Goal: Task Accomplishment & Management: Use online tool/utility

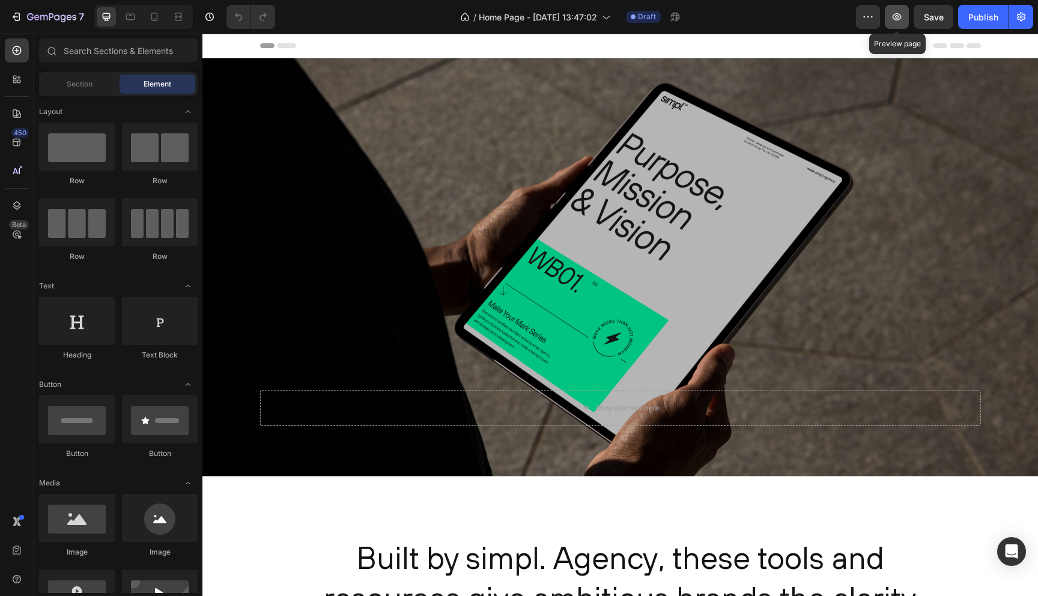
click at [898, 15] on icon "button" at bounding box center [897, 17] width 12 height 12
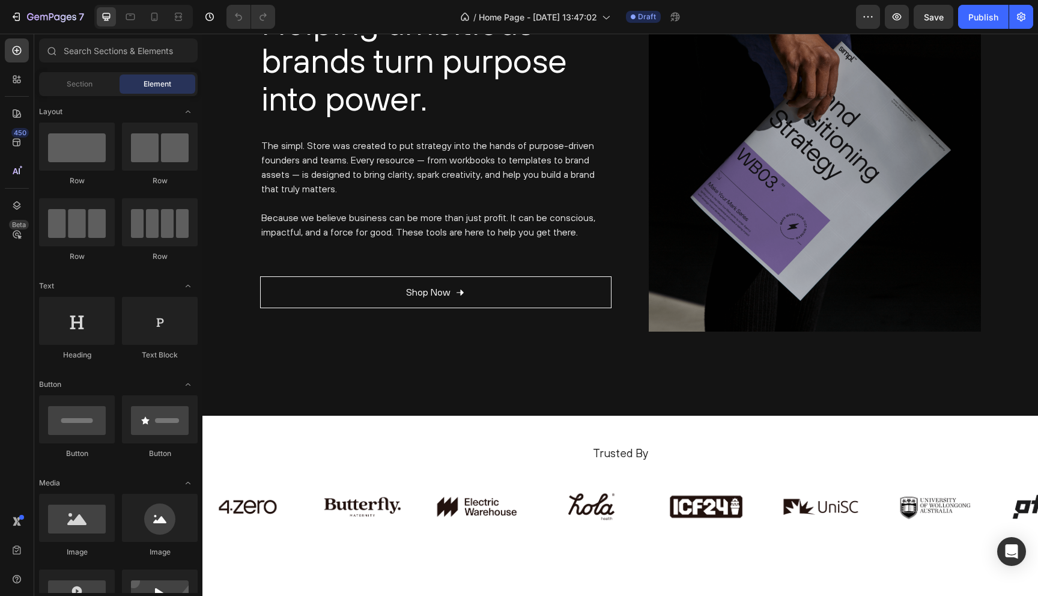
scroll to position [2171, 0]
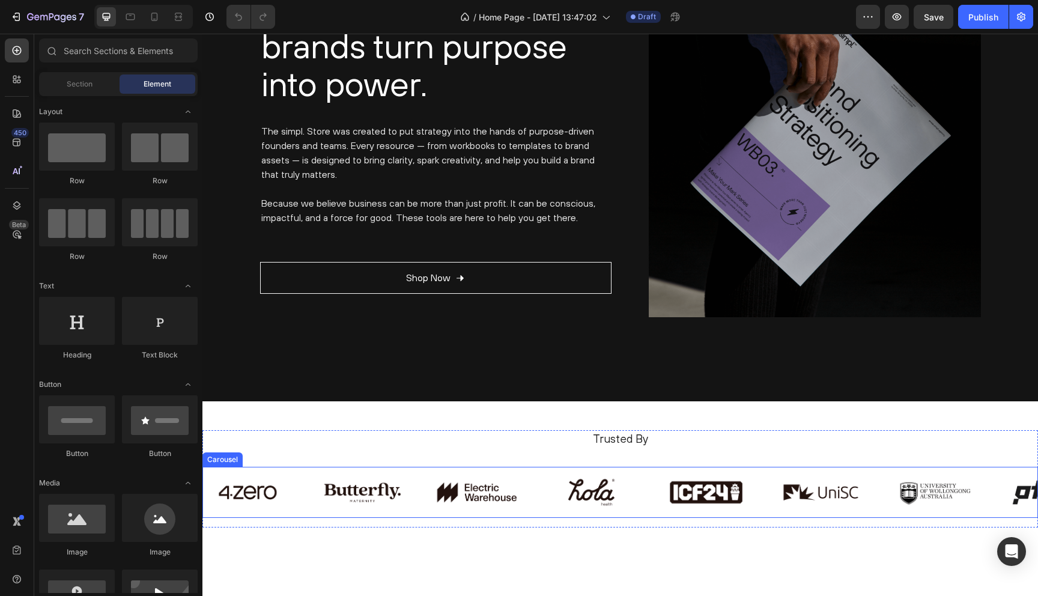
click at [460, 479] on img at bounding box center [477, 493] width 91 height 32
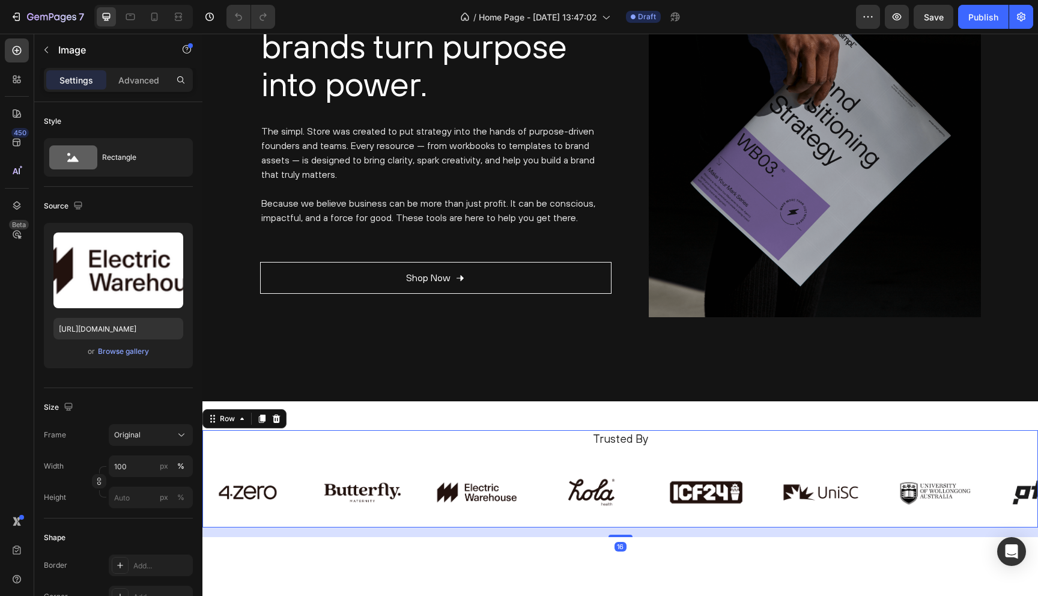
click at [401, 465] on div "Trusted By Heading Image Image Image Image Image Image Image Image Carousel" at bounding box center [621, 478] width 836 height 97
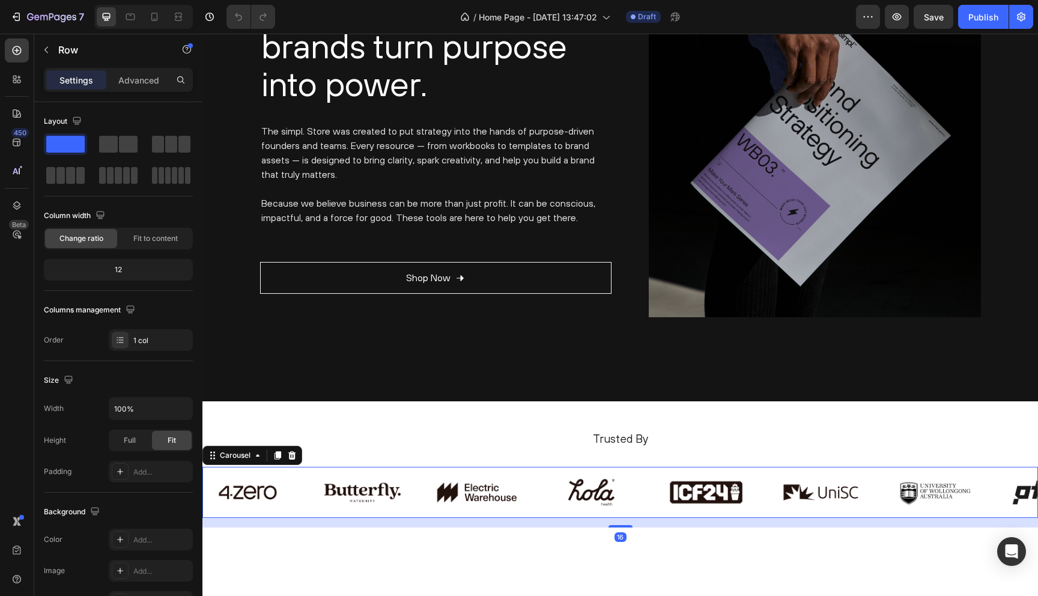
click at [268, 472] on div "Image Image Image Image Image Image Image Image Carousel 16" at bounding box center [621, 493] width 836 height 52
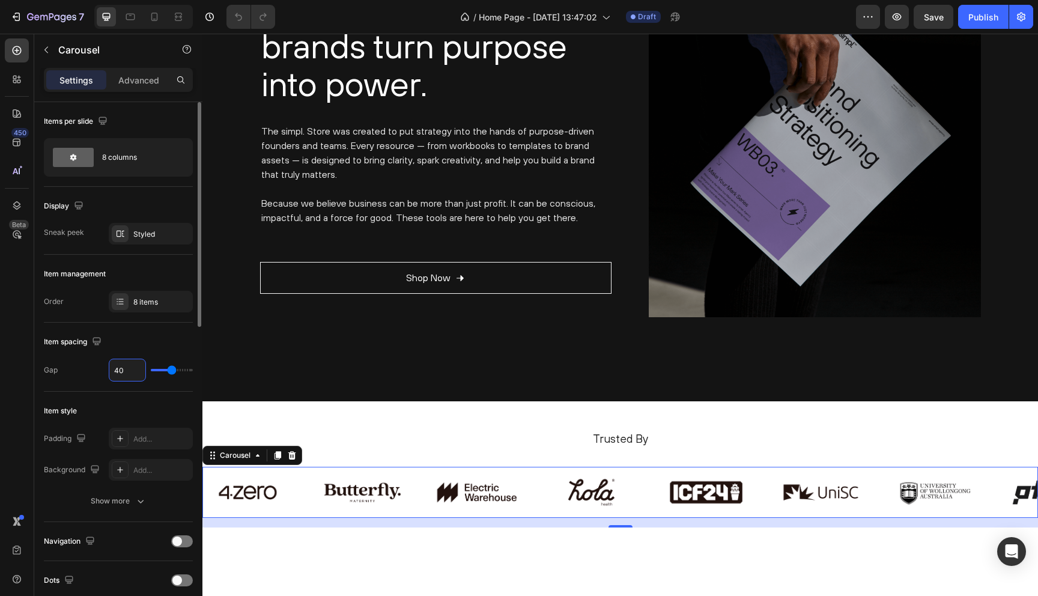
drag, startPoint x: 136, startPoint y: 368, endPoint x: 92, endPoint y: 368, distance: 44.5
click at [92, 368] on div "Gap 40" at bounding box center [118, 370] width 149 height 23
type input "4"
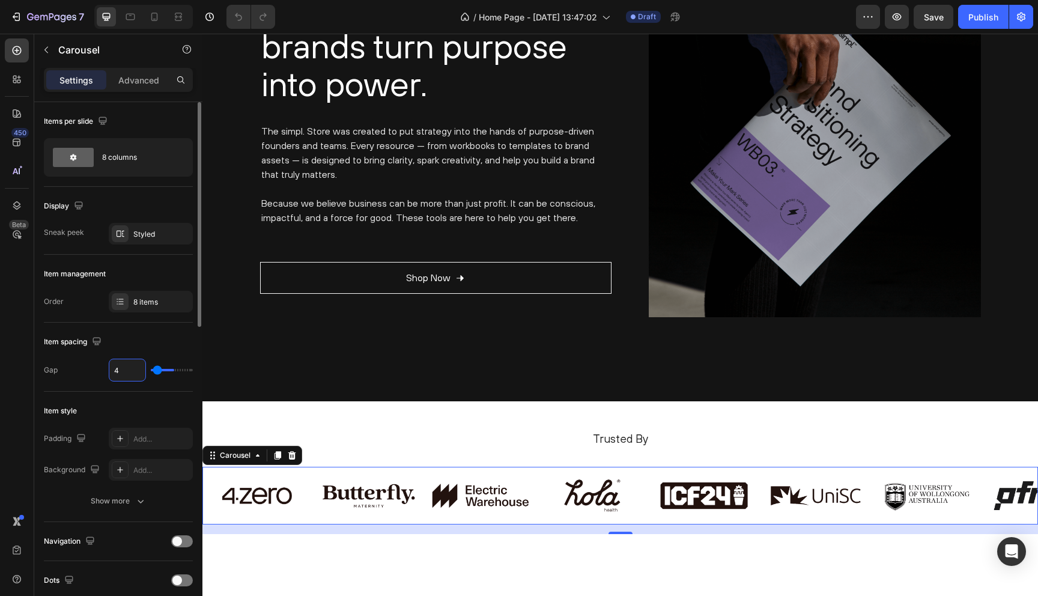
type input "0"
type input "6"
type input "60"
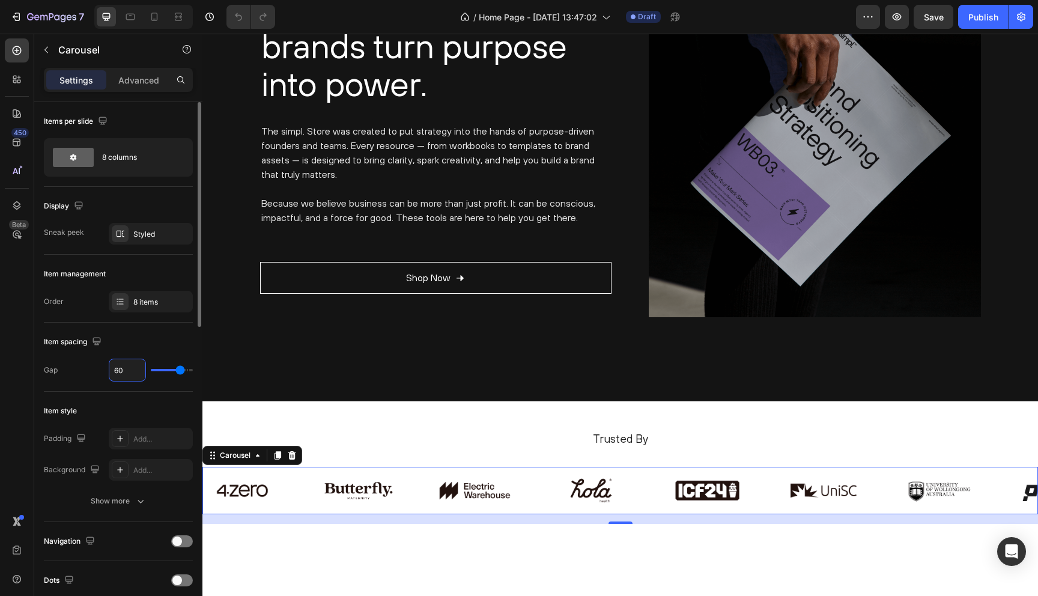
type input "6"
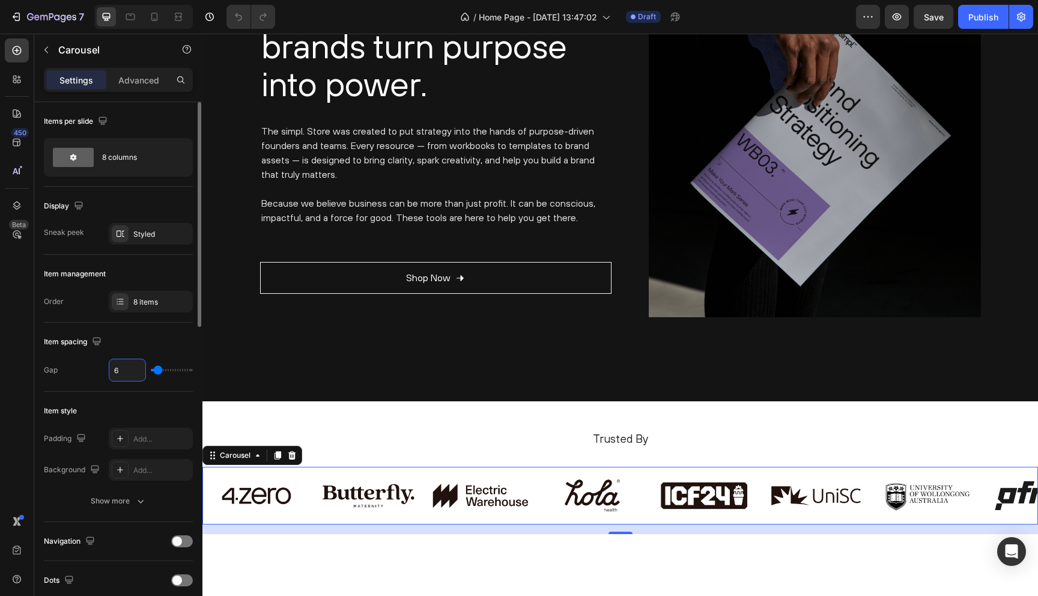
type input "0"
type input "5"
type input "50"
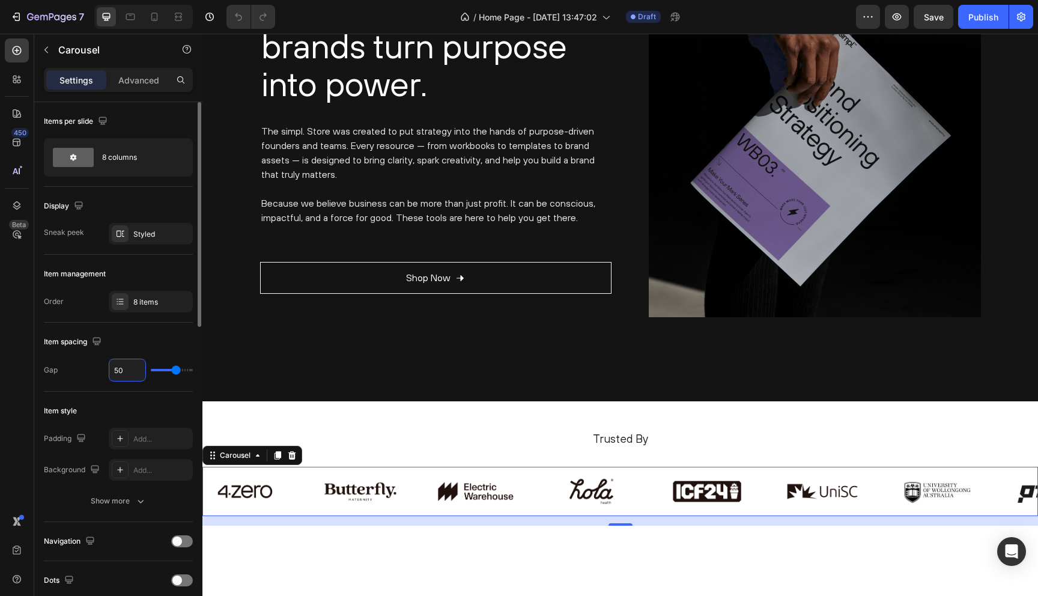
type input "5"
type input "0"
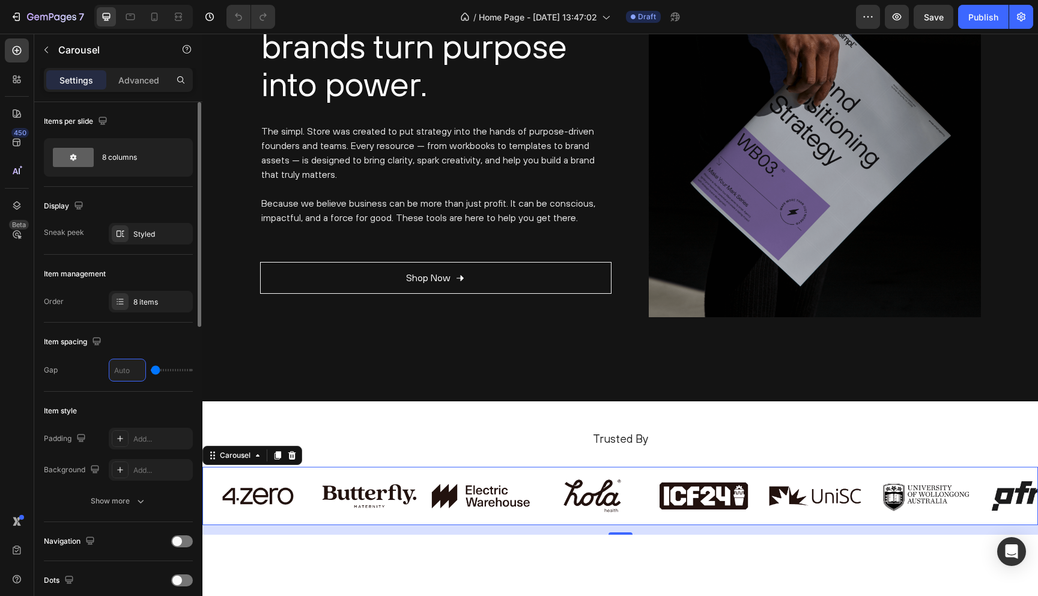
type input "4"
type input "48"
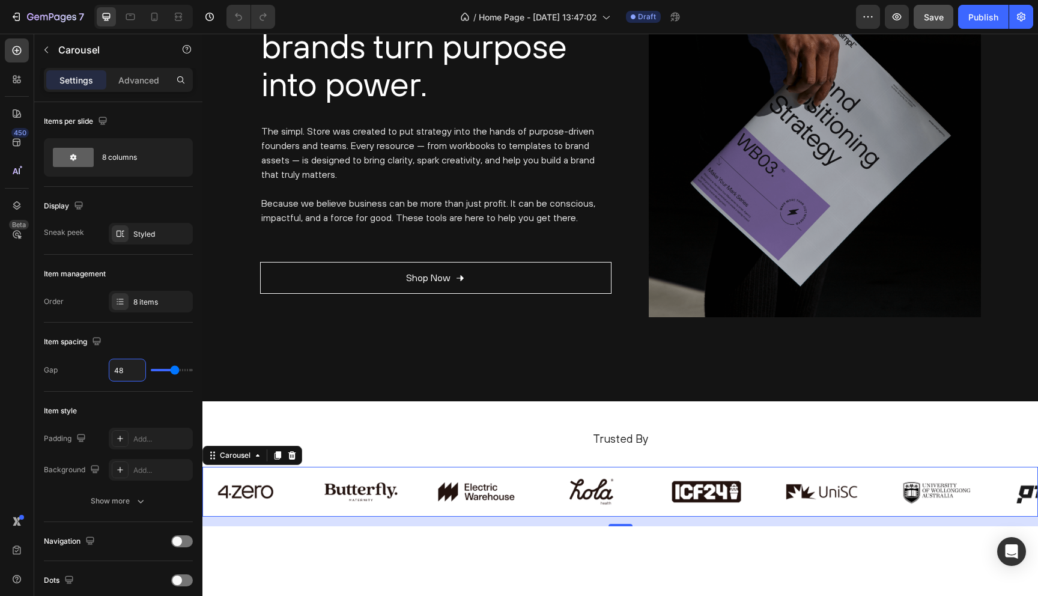
click at [924, 21] on button "Save" at bounding box center [934, 17] width 40 height 24
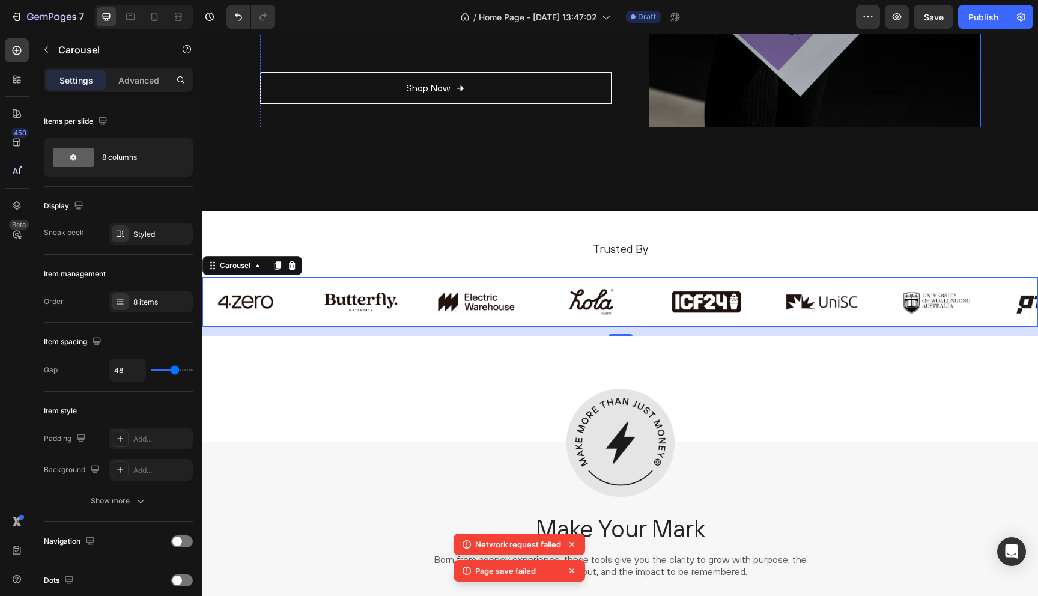
scroll to position [2363, 0]
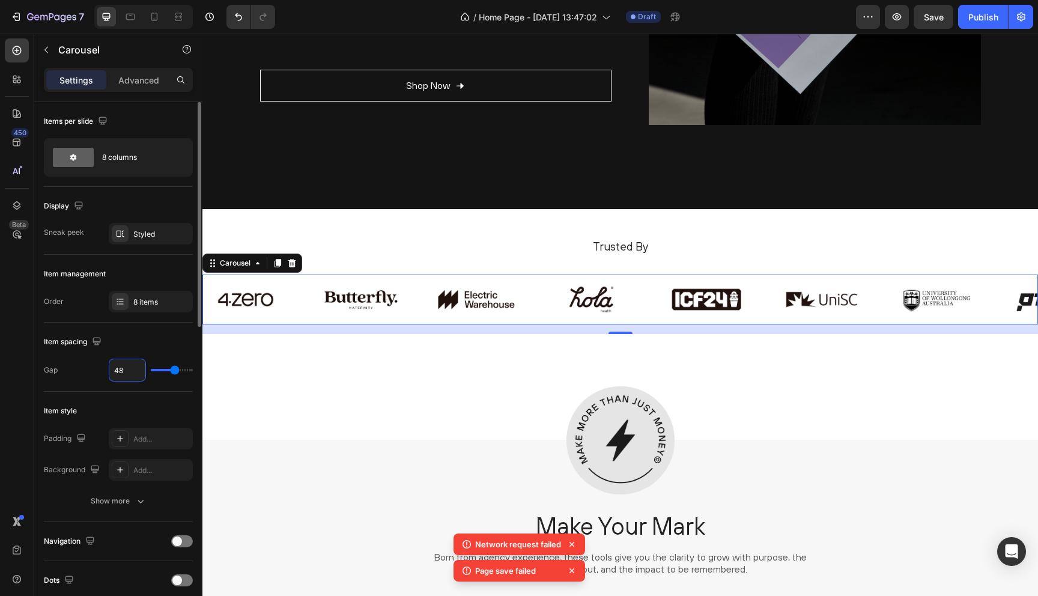
drag, startPoint x: 128, startPoint y: 368, endPoint x: 102, endPoint y: 368, distance: 26.4
click at [106, 368] on div "Gap 48" at bounding box center [118, 370] width 149 height 23
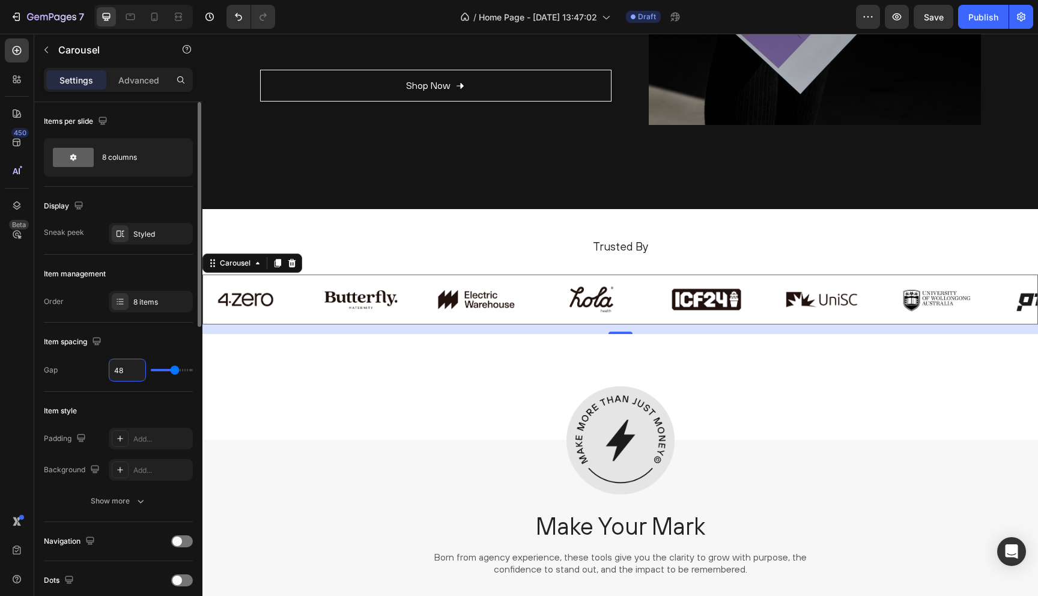
type input "4"
type input "0"
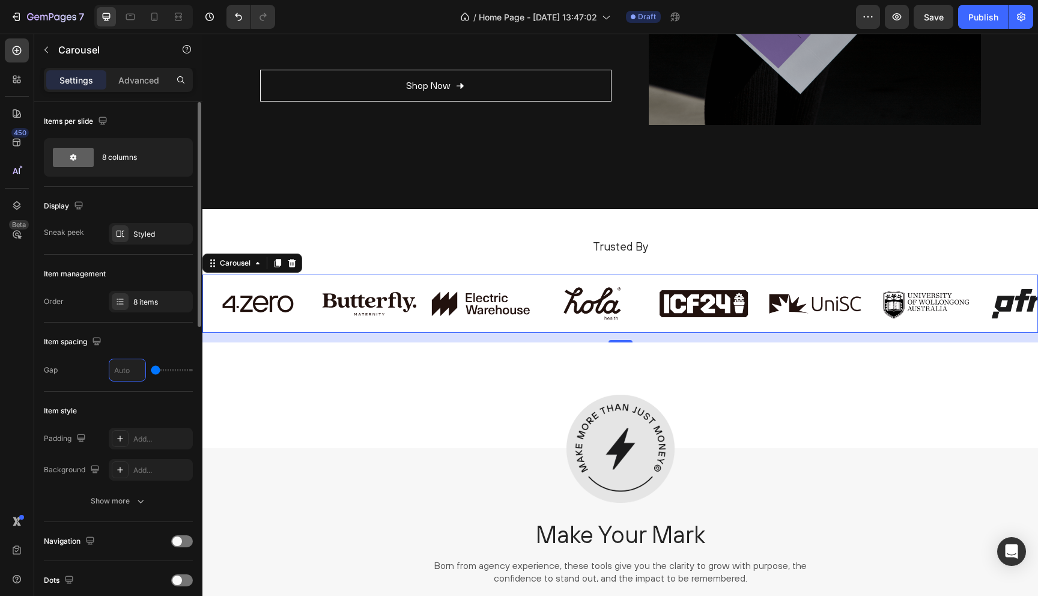
type input "4"
type input "44"
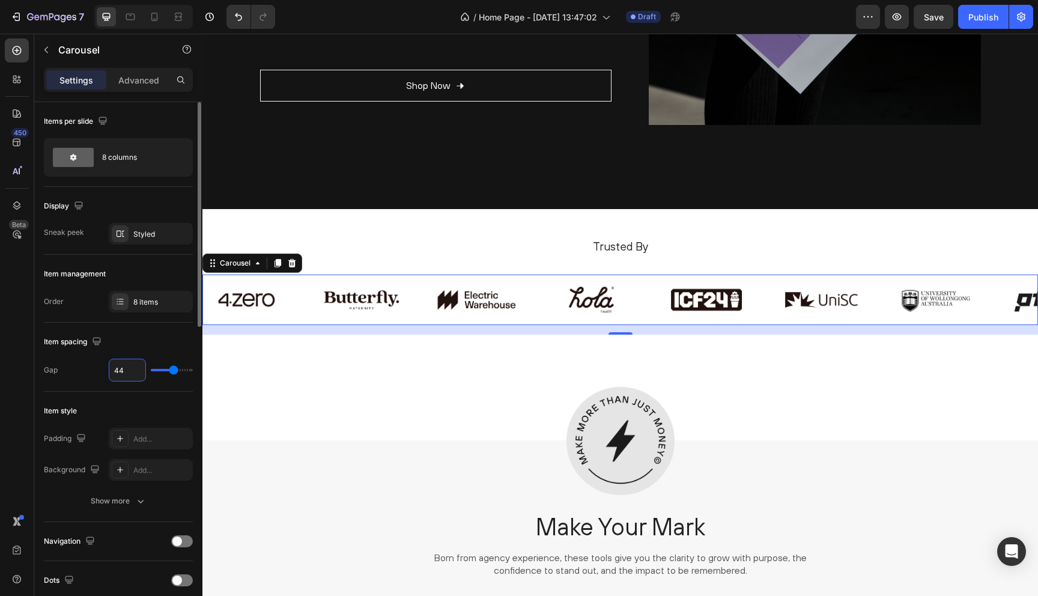
type input "440"
type input "80"
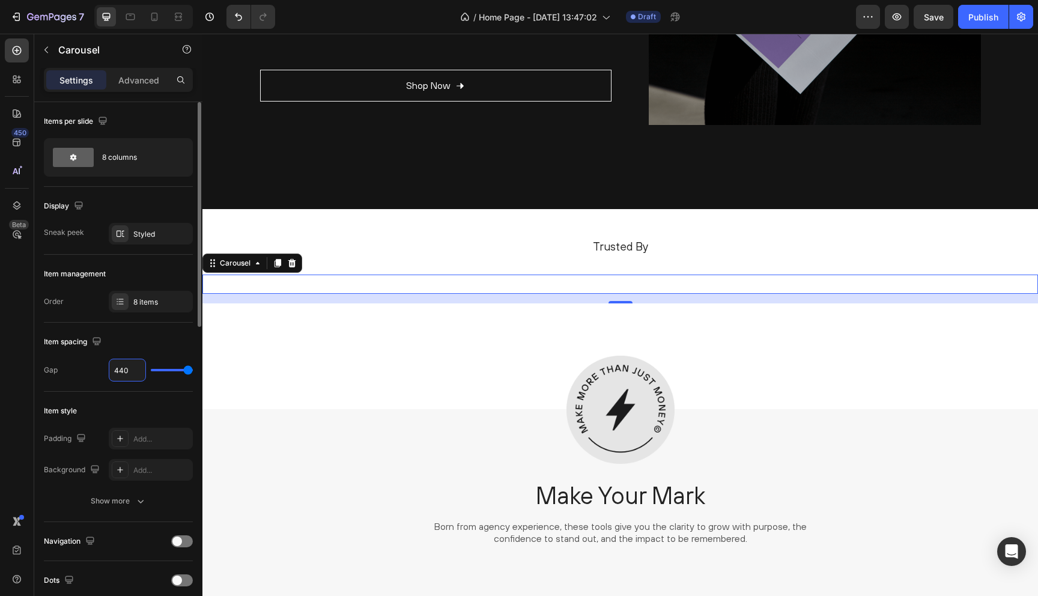
type input "44"
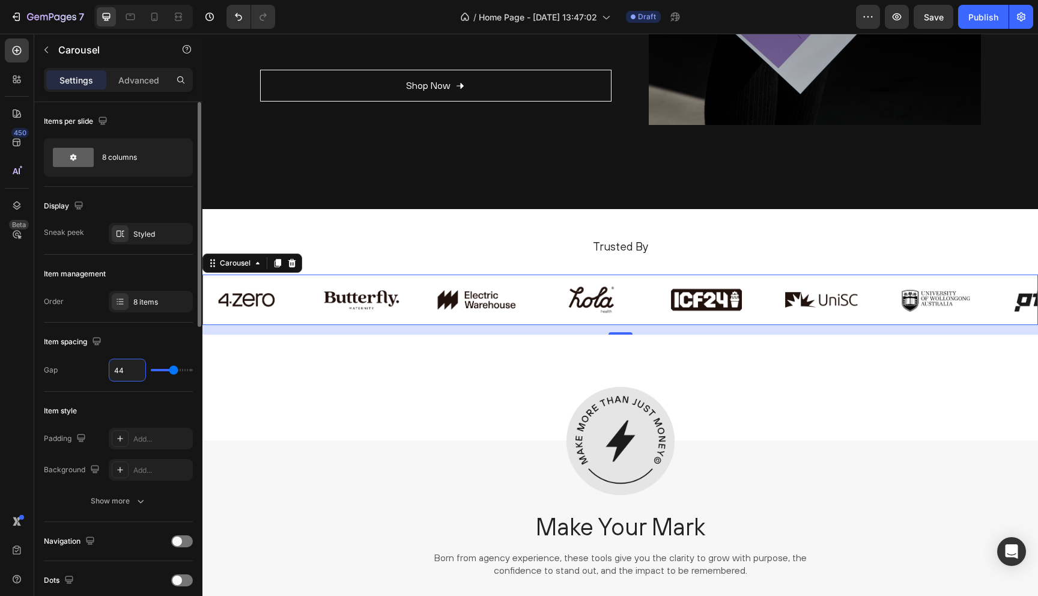
type input "4"
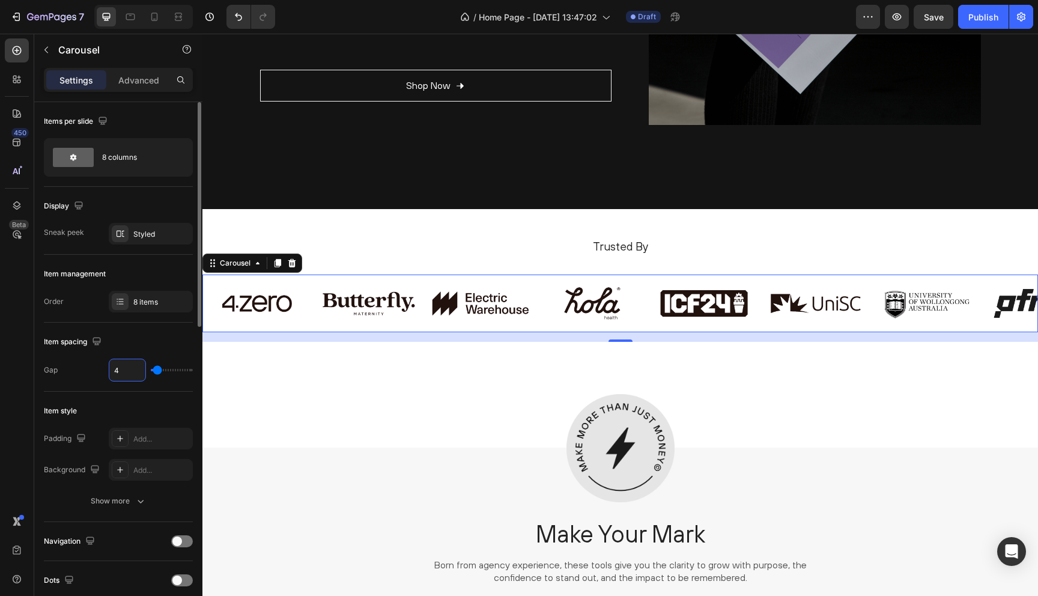
type input "40"
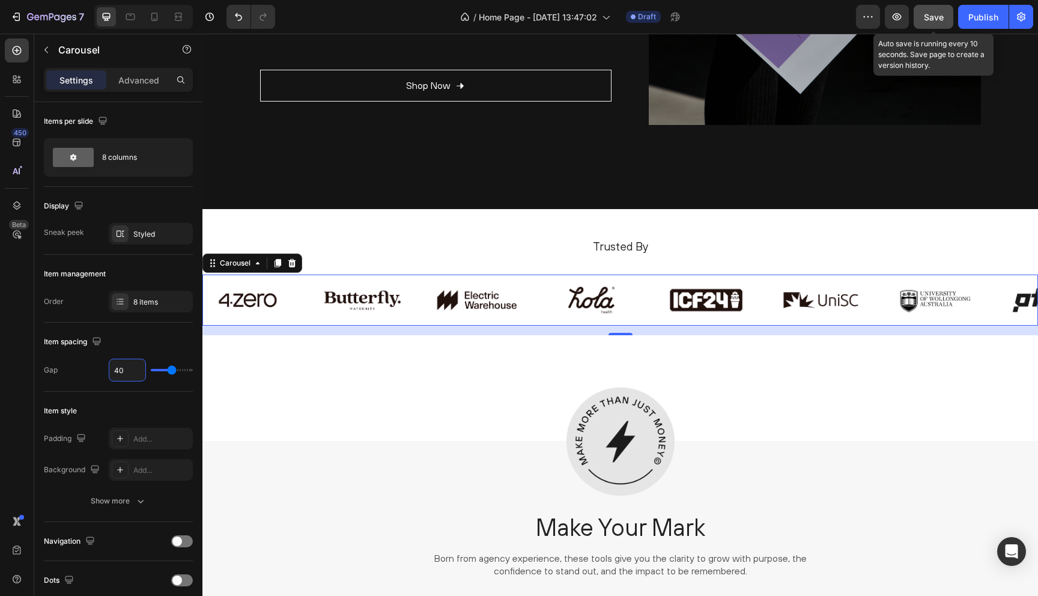
type input "40"
click at [936, 20] on span "Save" at bounding box center [934, 17] width 20 height 10
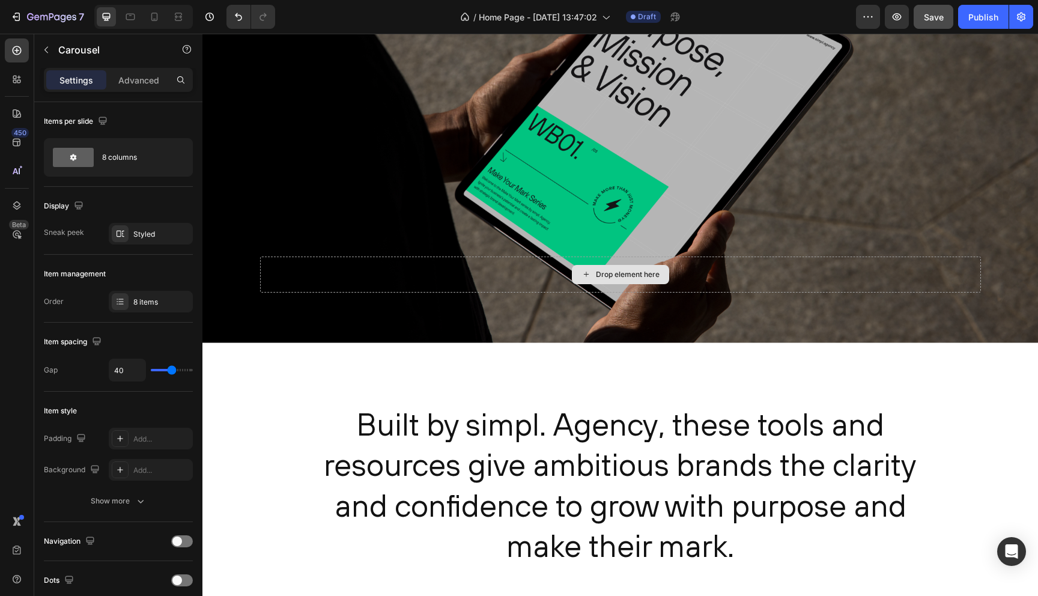
scroll to position [166, 0]
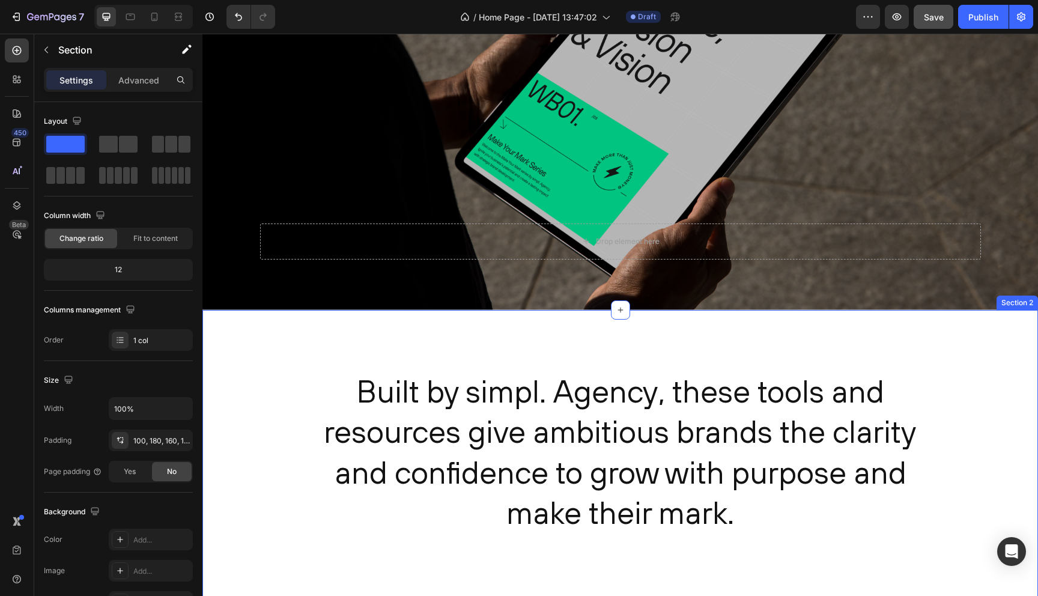
click at [276, 362] on div "Built by simpl. Agency, these tools and resources give ambitious brands the cla…" at bounding box center [621, 470] width 836 height 321
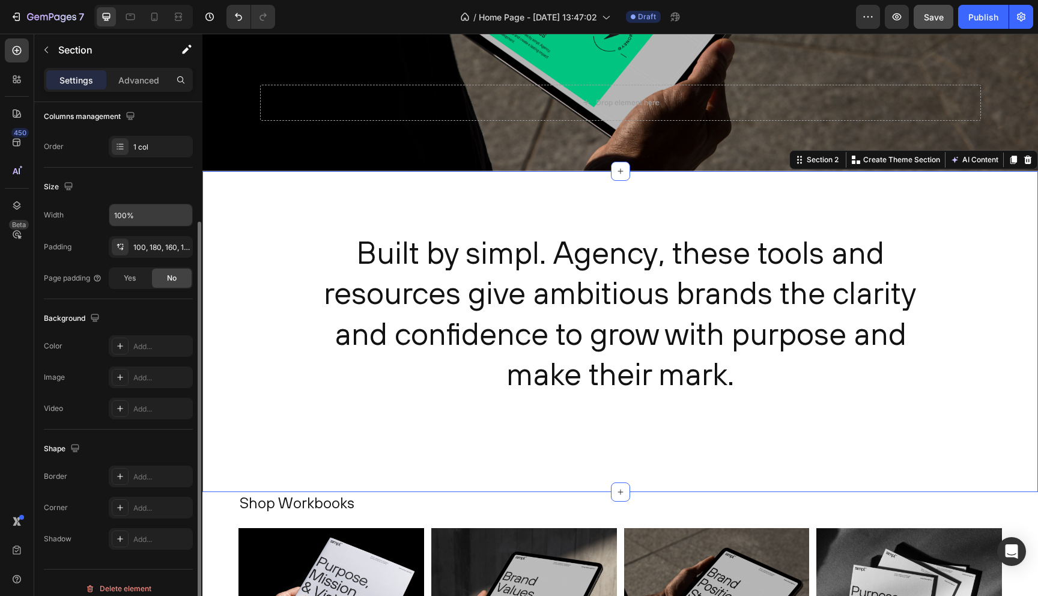
scroll to position [205, 0]
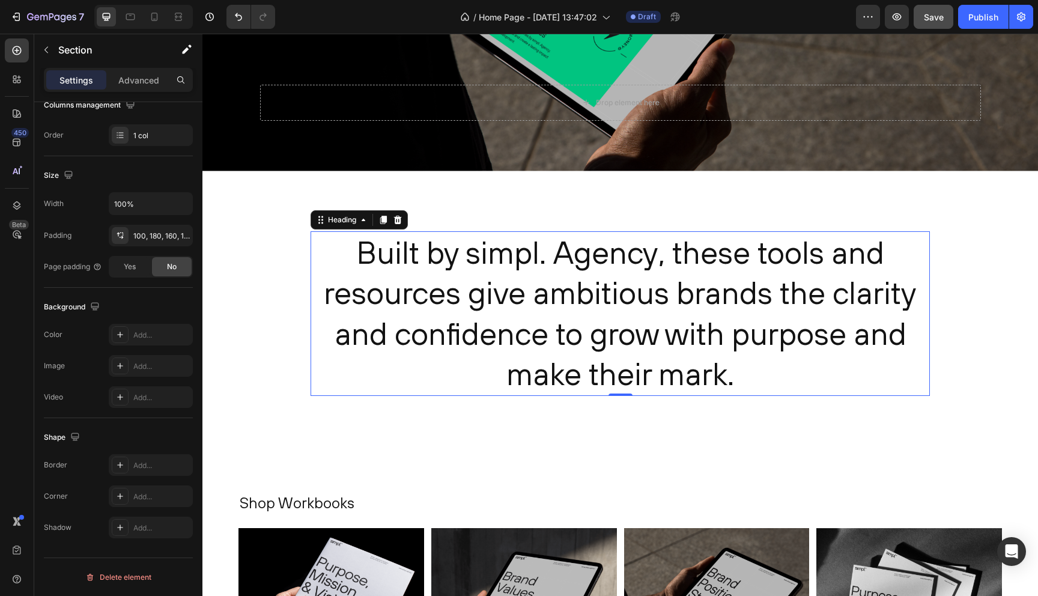
click at [359, 251] on h2 "Built by simpl. Agency, these tools and resources give ambitious brands the cla…" at bounding box center [621, 313] width 620 height 165
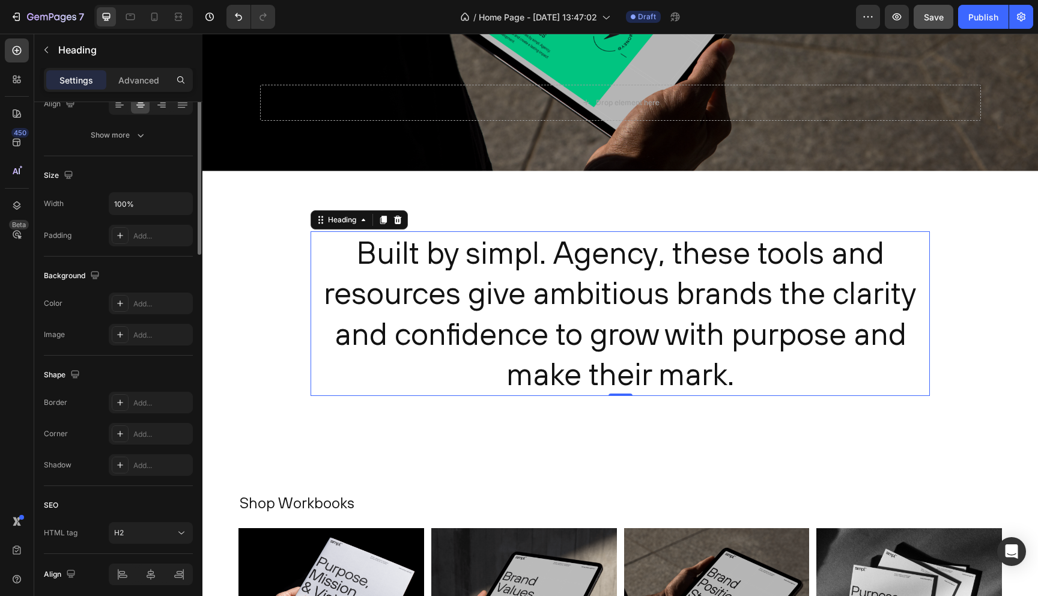
scroll to position [0, 0]
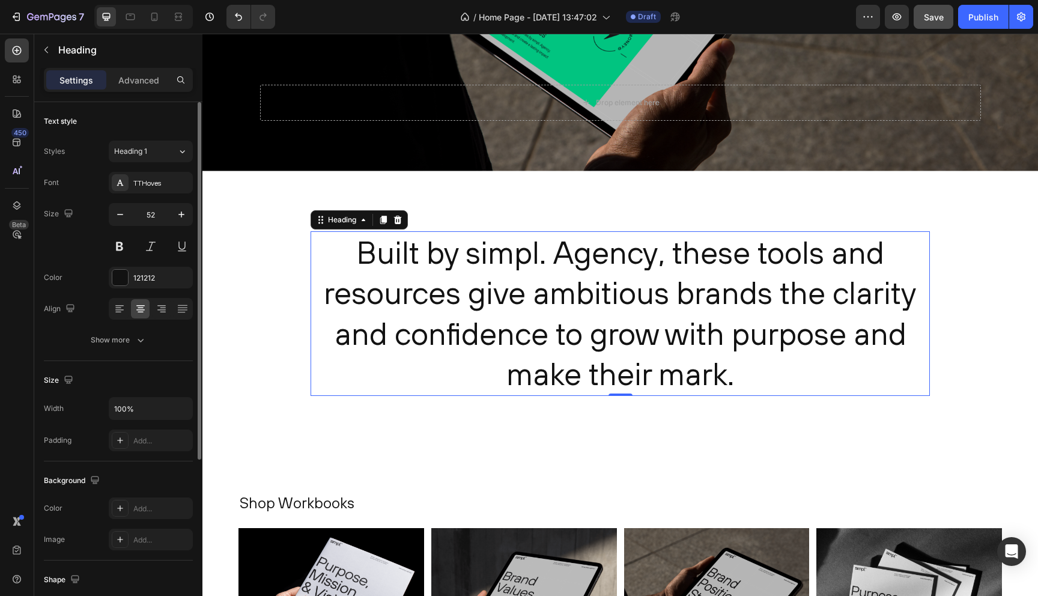
click at [362, 251] on h2 "Built by simpl. Agency, these tools and resources give ambitious brands the cla…" at bounding box center [621, 313] width 620 height 165
click at [362, 251] on p "Built by simpl. Agency, these tools and resources give ambitious brands the cla…" at bounding box center [620, 314] width 617 height 162
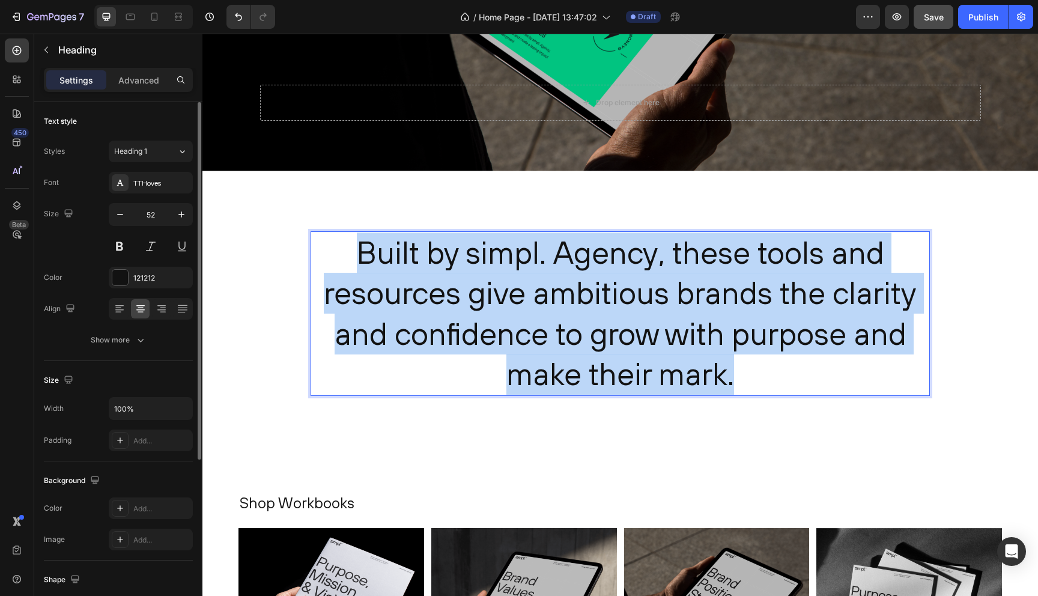
click at [362, 251] on p "Built by simpl. Agency, these tools and resources give ambitious brands the cla…" at bounding box center [620, 314] width 617 height 162
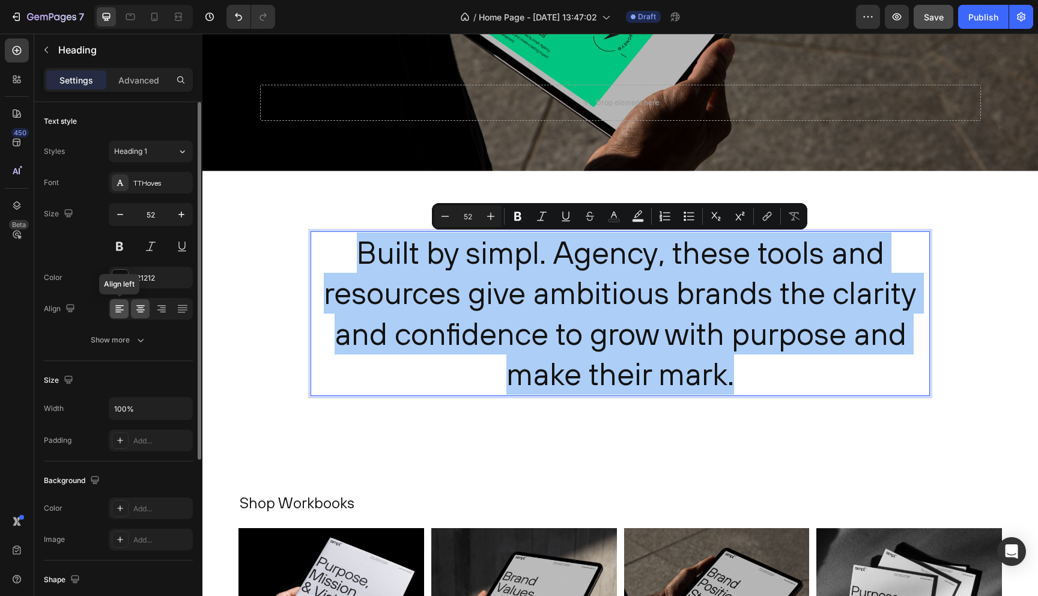
click at [117, 306] on icon at bounding box center [120, 309] width 12 height 12
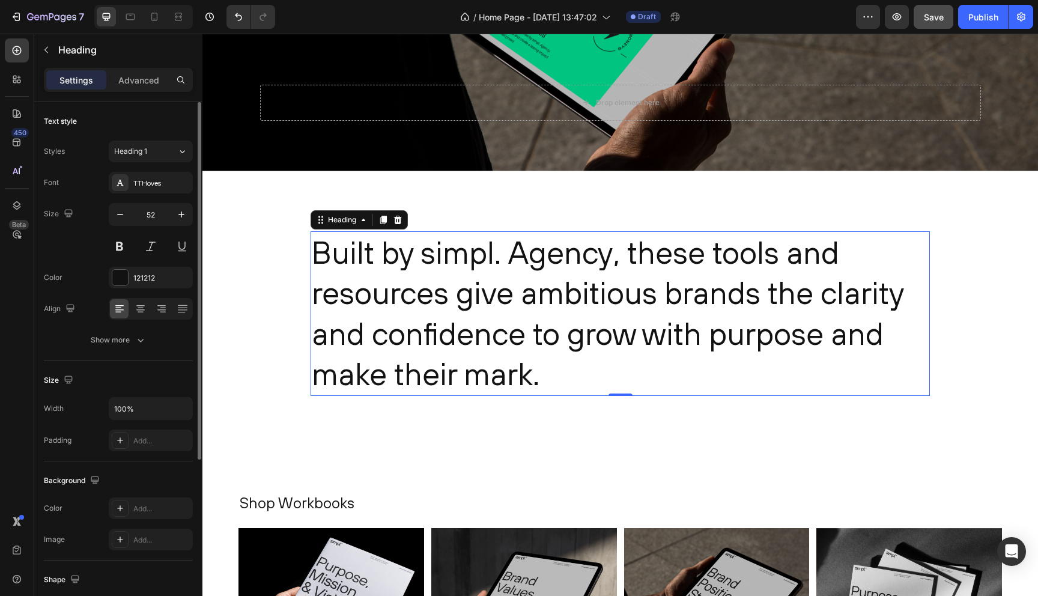
click at [90, 272] on div "Color 121212" at bounding box center [118, 278] width 149 height 22
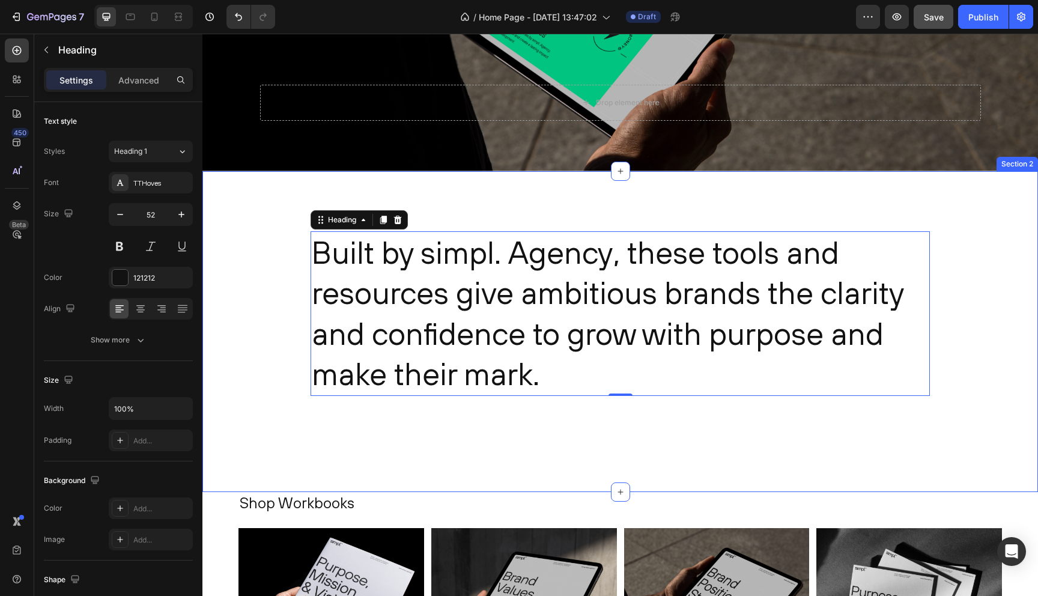
click at [275, 248] on div "Built by simpl. Agency, these tools and resources give ambitious brands the cla…" at bounding box center [621, 331] width 836 height 321
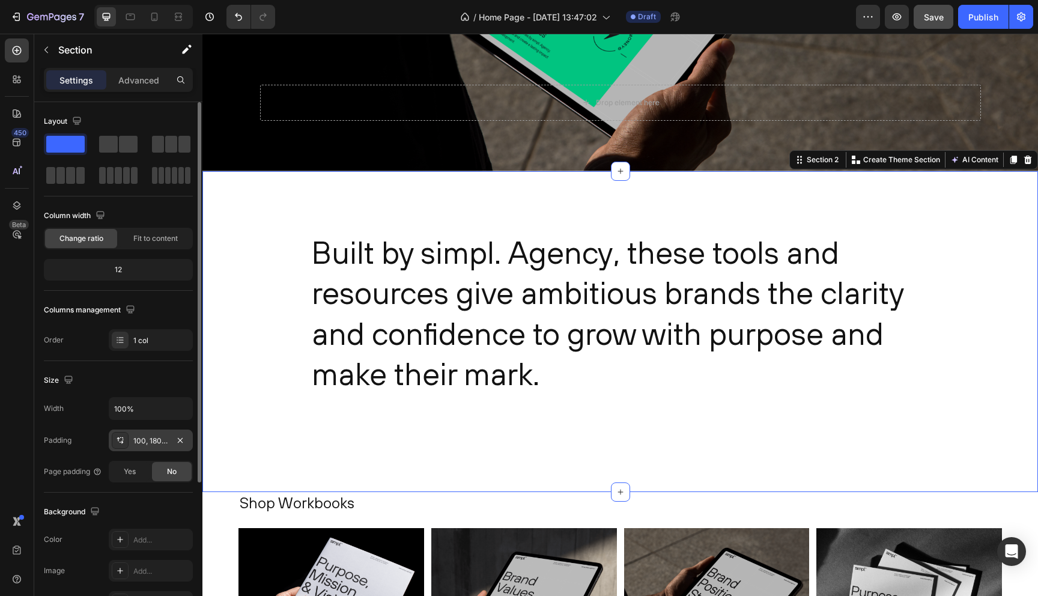
click at [141, 442] on div "100, 180, 160, 180" at bounding box center [150, 441] width 35 height 11
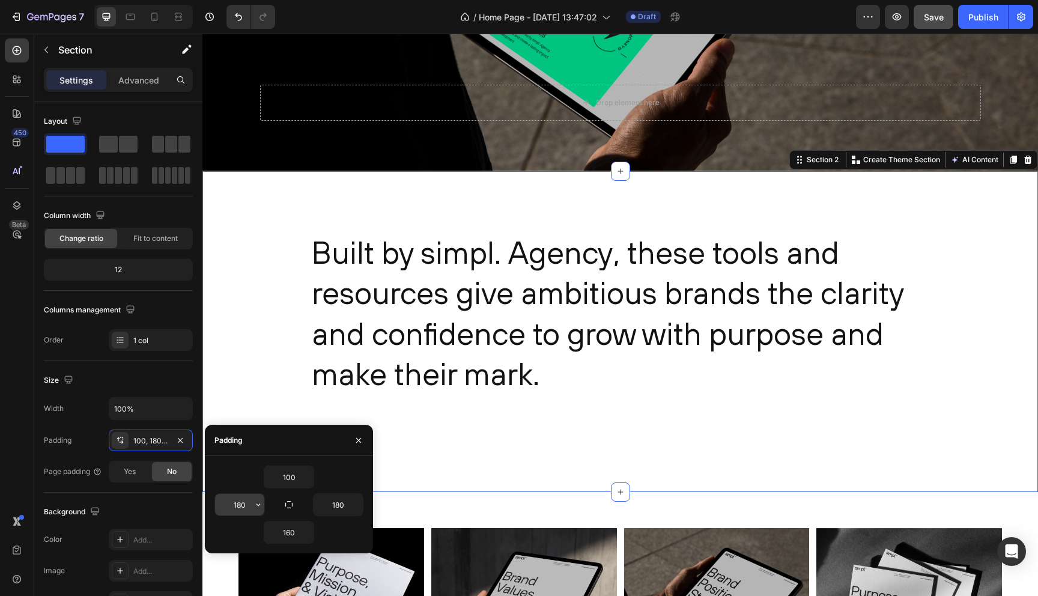
click at [237, 502] on input "180" at bounding box center [239, 505] width 49 height 22
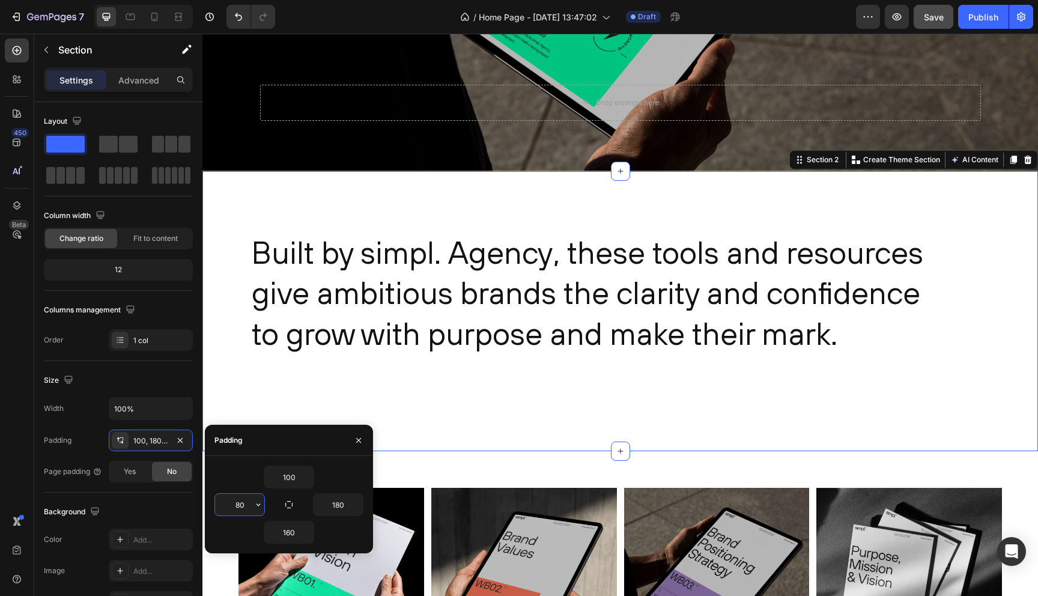
type input "8"
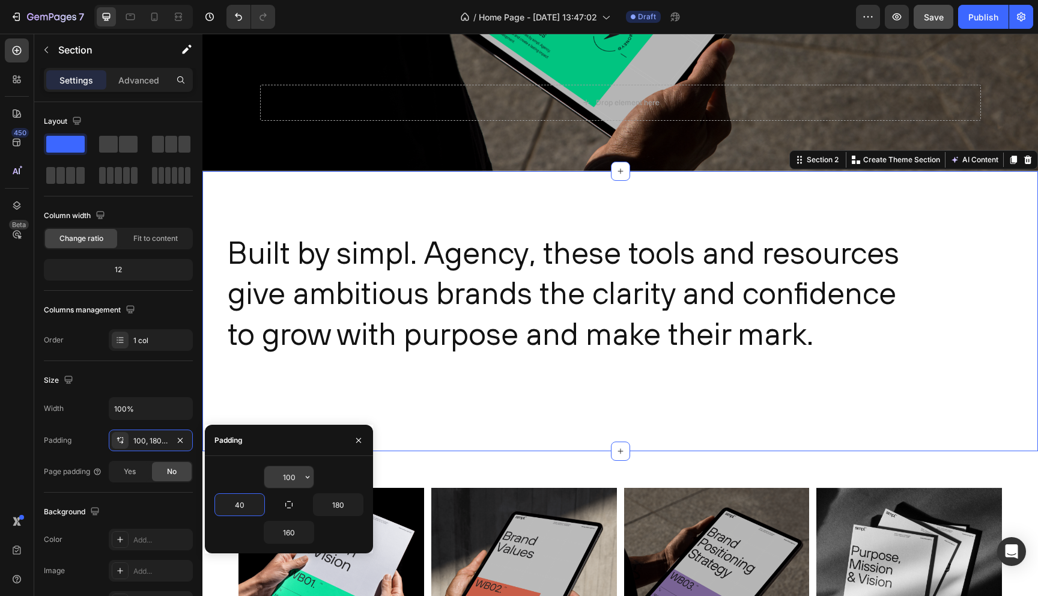
type input "40"
click at [284, 474] on input "100" at bounding box center [288, 477] width 49 height 22
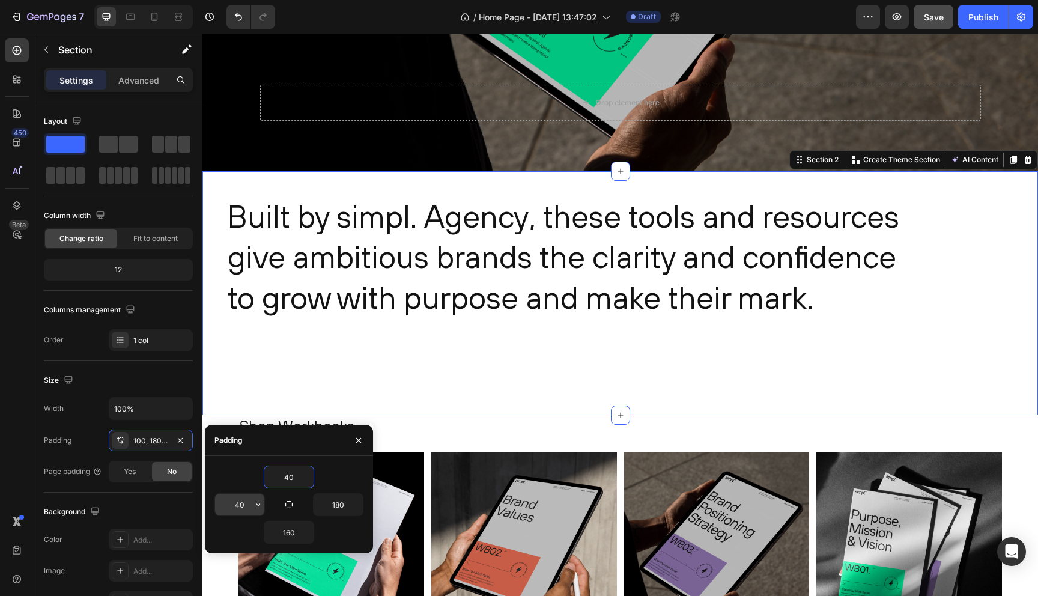
type input "40"
click at [246, 505] on input "40" at bounding box center [239, 505] width 49 height 22
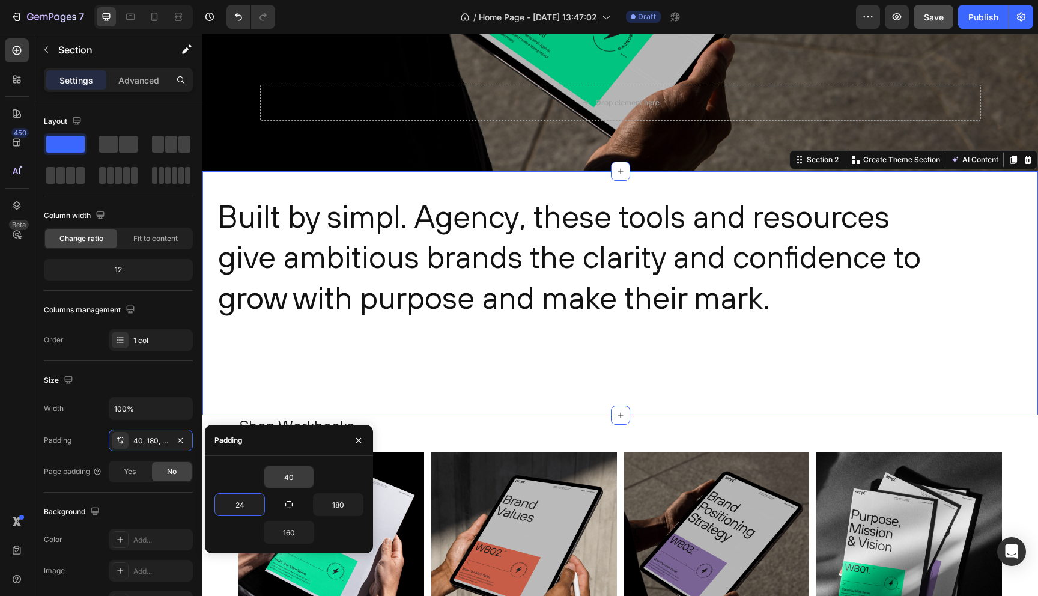
type input "24"
click at [282, 466] on input "40" at bounding box center [288, 477] width 49 height 22
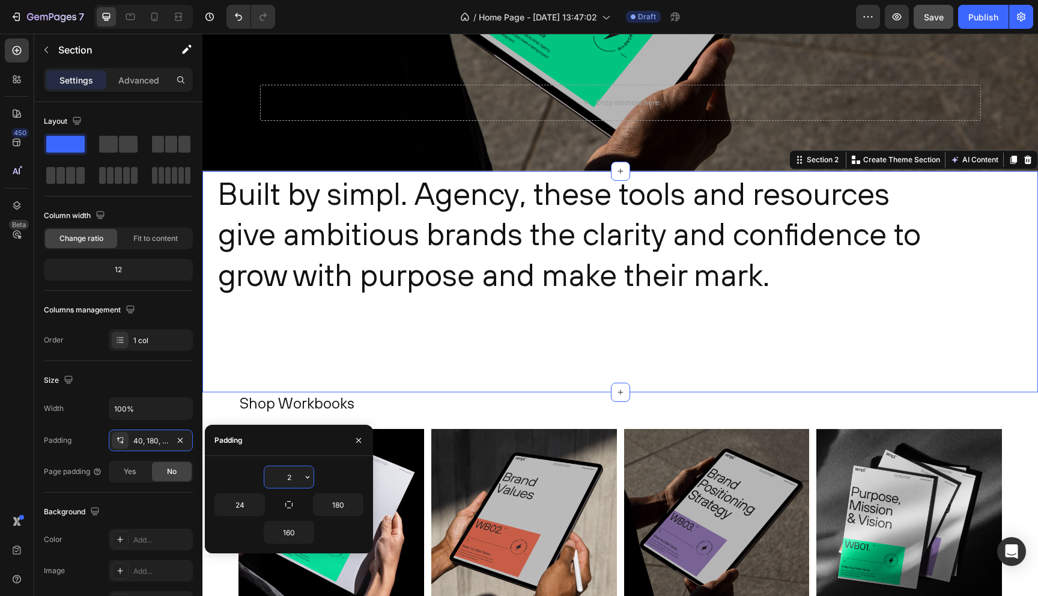
type input "24"
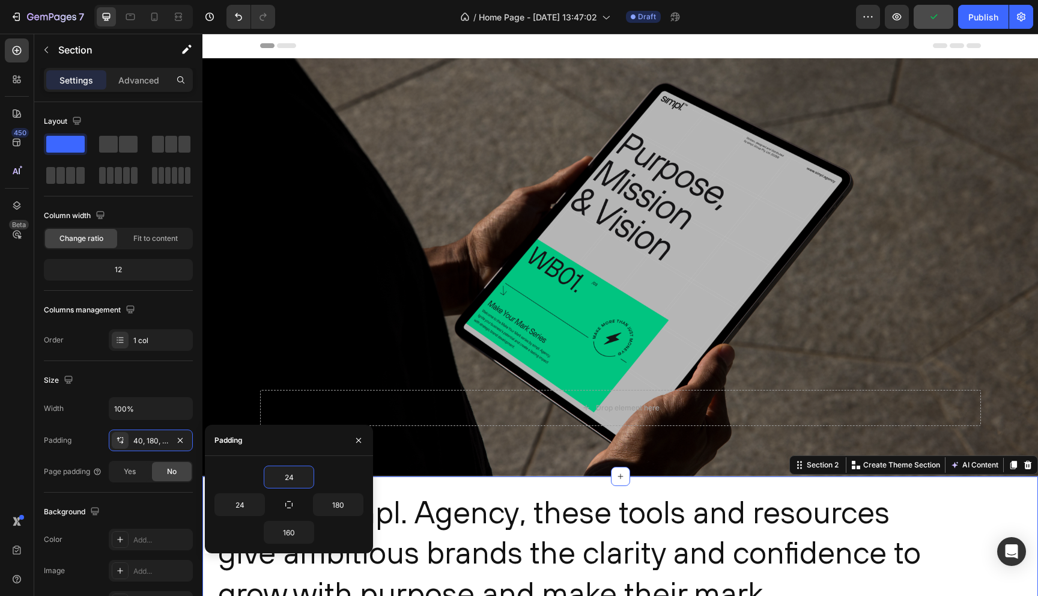
click at [755, 41] on div "Header" at bounding box center [620, 46] width 721 height 24
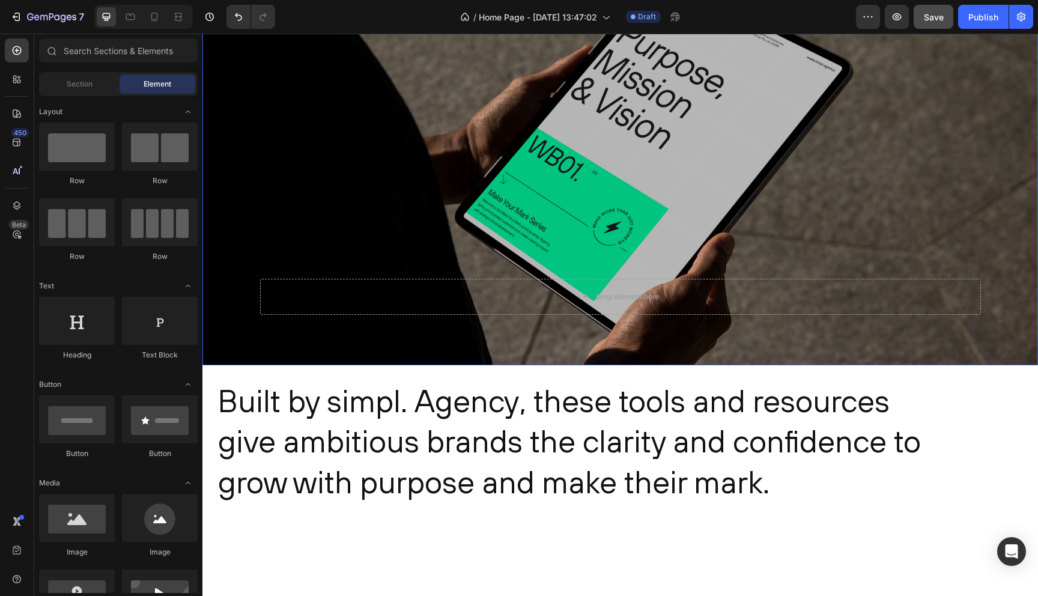
scroll to position [169, 0]
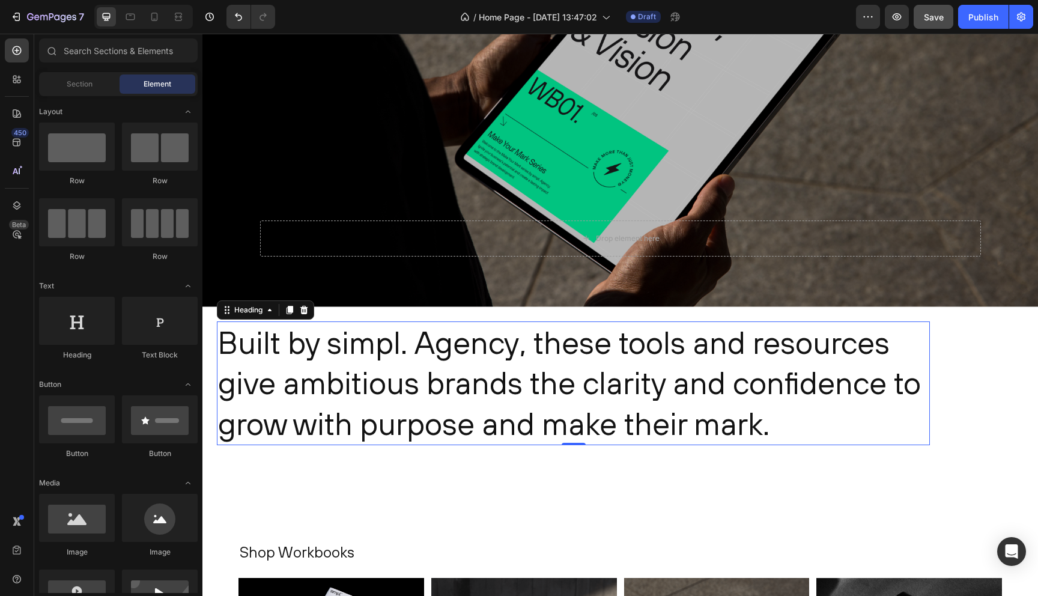
click at [799, 362] on p "Built by simpl. Agency, these tools and resources give ambitious brands the cla…" at bounding box center [573, 384] width 711 height 122
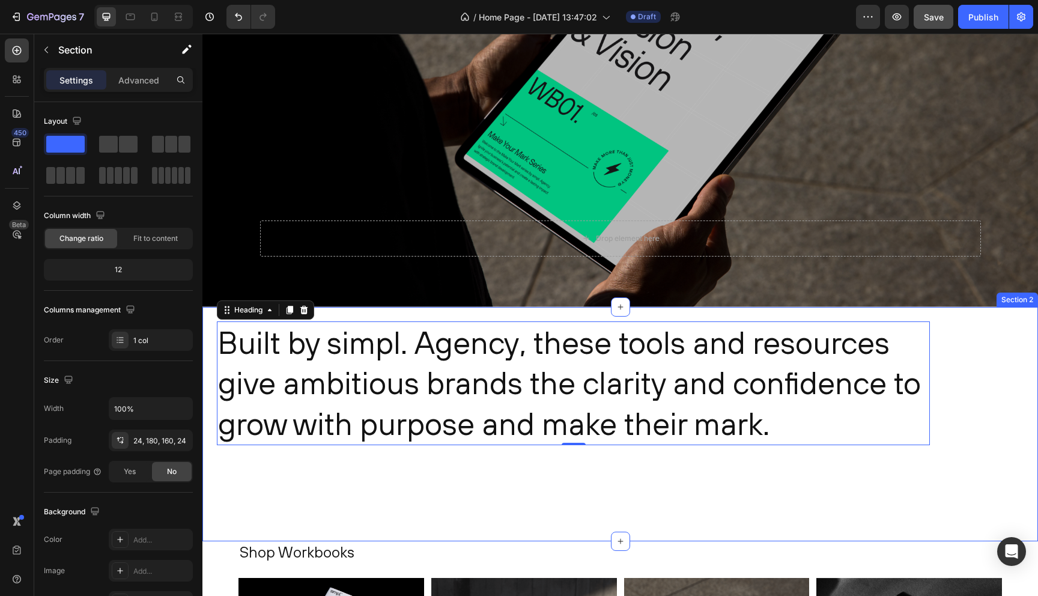
click at [284, 460] on div "Built by simpl. Agency, these tools and resources give ambitious brands the cla…" at bounding box center [621, 424] width 836 height 235
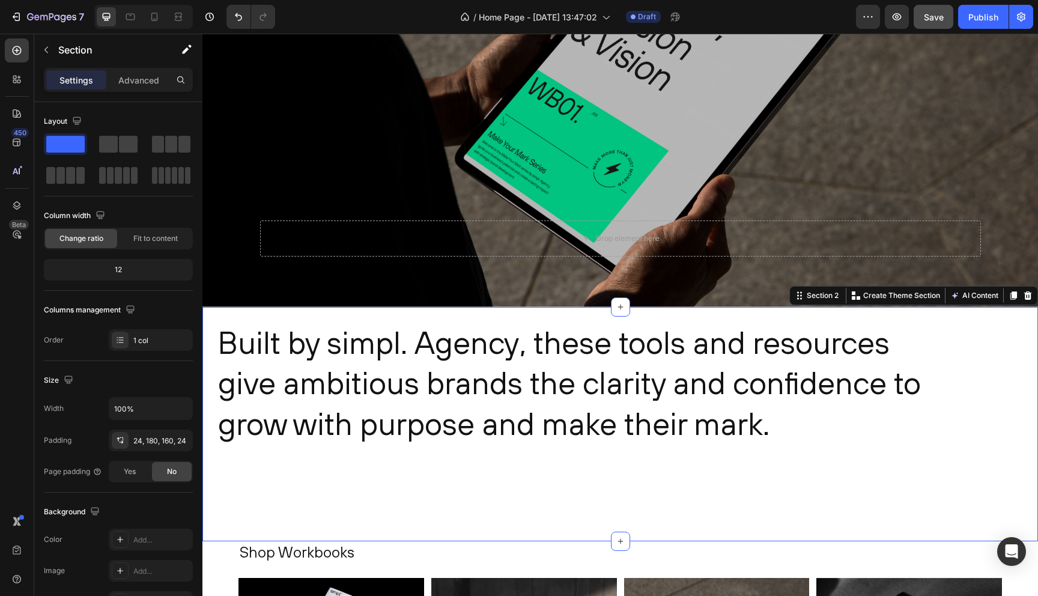
click at [255, 465] on div "Built by simpl. Agency, these tools and resources give ambitious brands the cla…" at bounding box center [621, 424] width 836 height 235
click at [154, 442] on div "24, 180, 160, 24" at bounding box center [150, 441] width 35 height 11
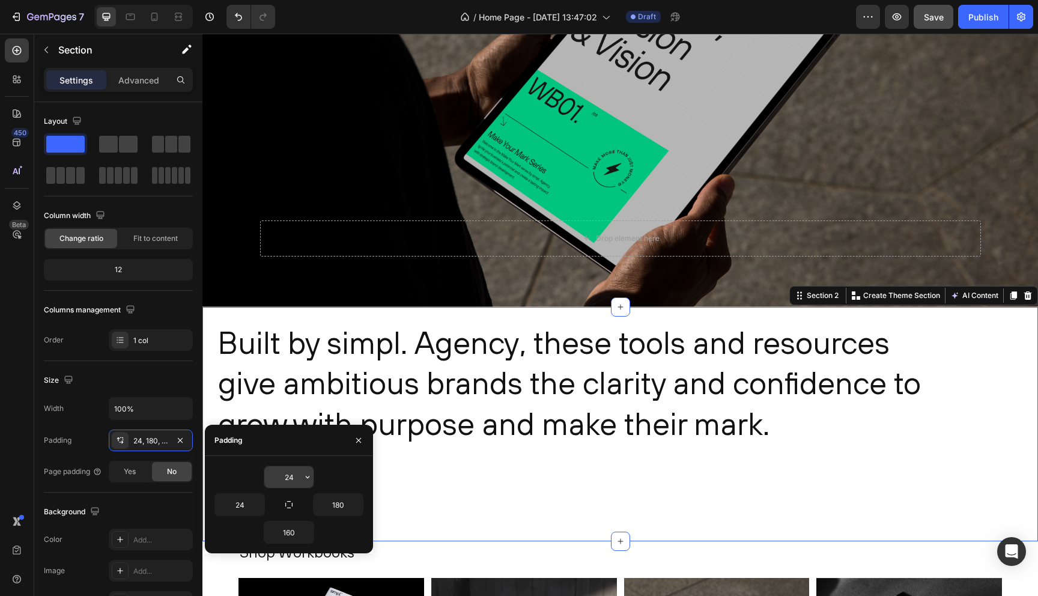
click at [282, 477] on input "24" at bounding box center [288, 477] width 49 height 22
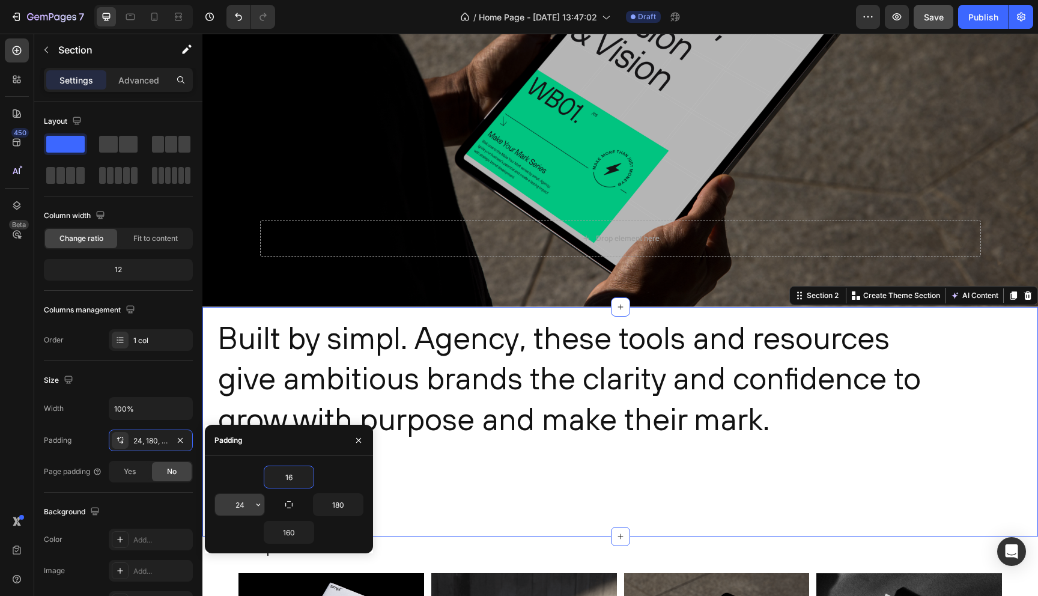
type input "16"
click at [245, 499] on input "24" at bounding box center [239, 505] width 49 height 22
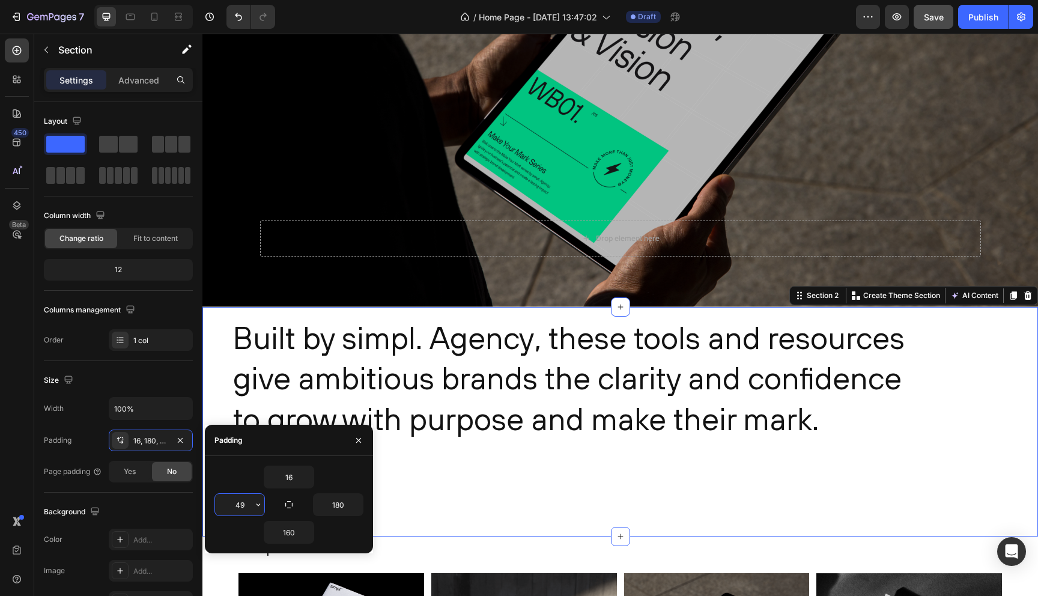
type input "4"
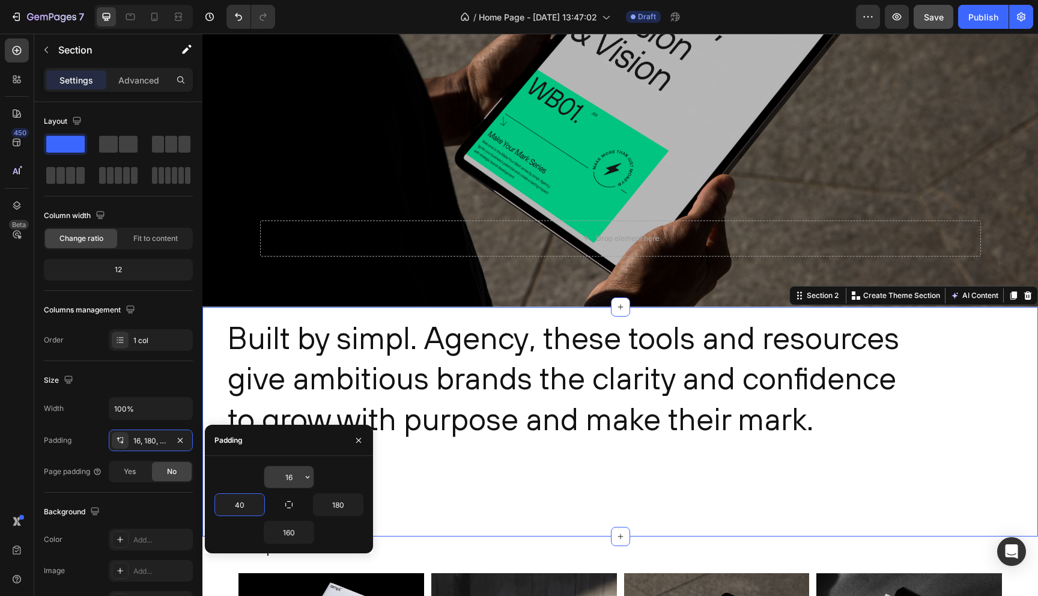
type input "40"
click at [285, 475] on input "16" at bounding box center [288, 477] width 49 height 22
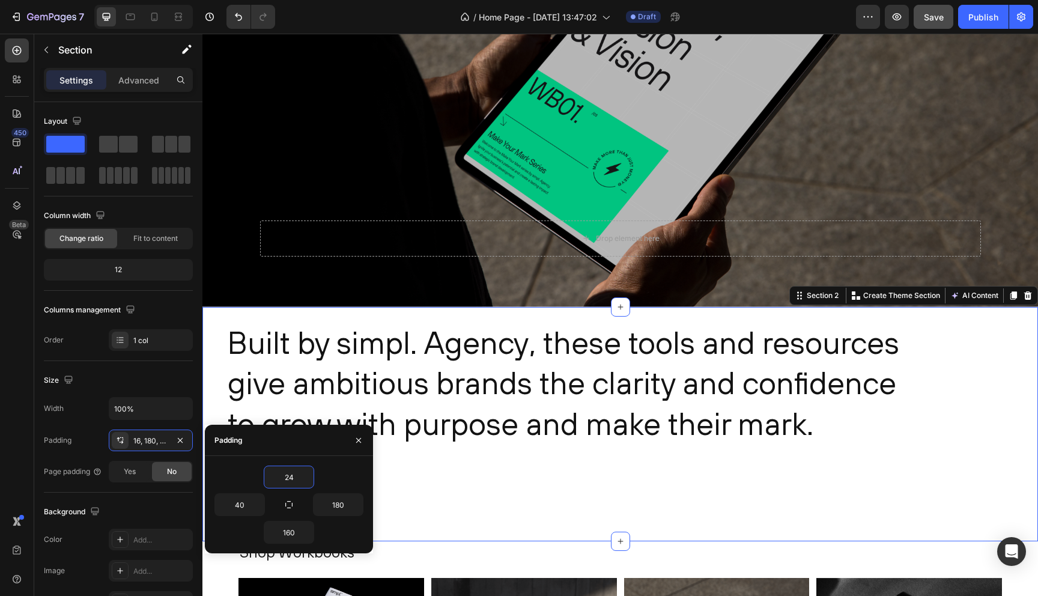
type input "24"
click at [590, 495] on div "Built by simpl. Agency, these tools and resources give ambitious brands the cla…" at bounding box center [621, 424] width 836 height 235
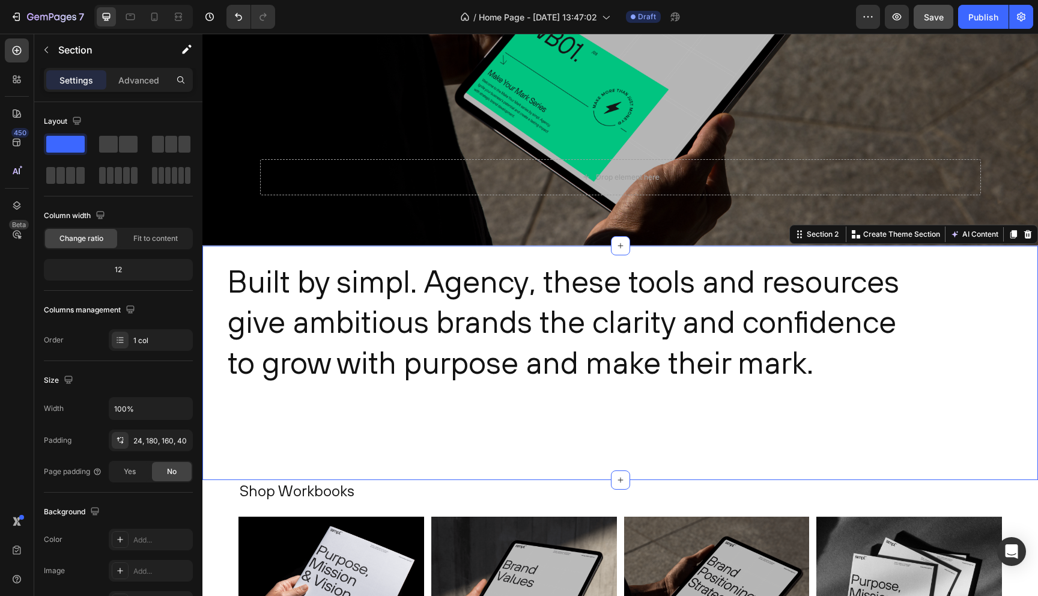
scroll to position [233, 0]
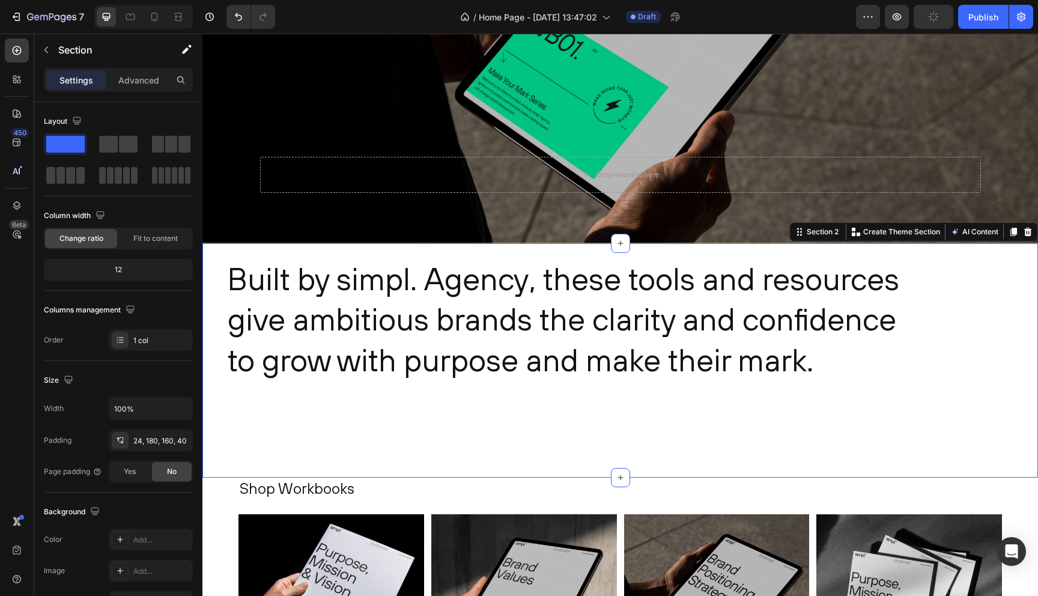
click at [248, 425] on div "Built by simpl. Agency, these tools and resources give ambitious brands the cla…" at bounding box center [621, 360] width 836 height 235
click at [149, 446] on div "24, 180, 160, 40" at bounding box center [151, 441] width 84 height 22
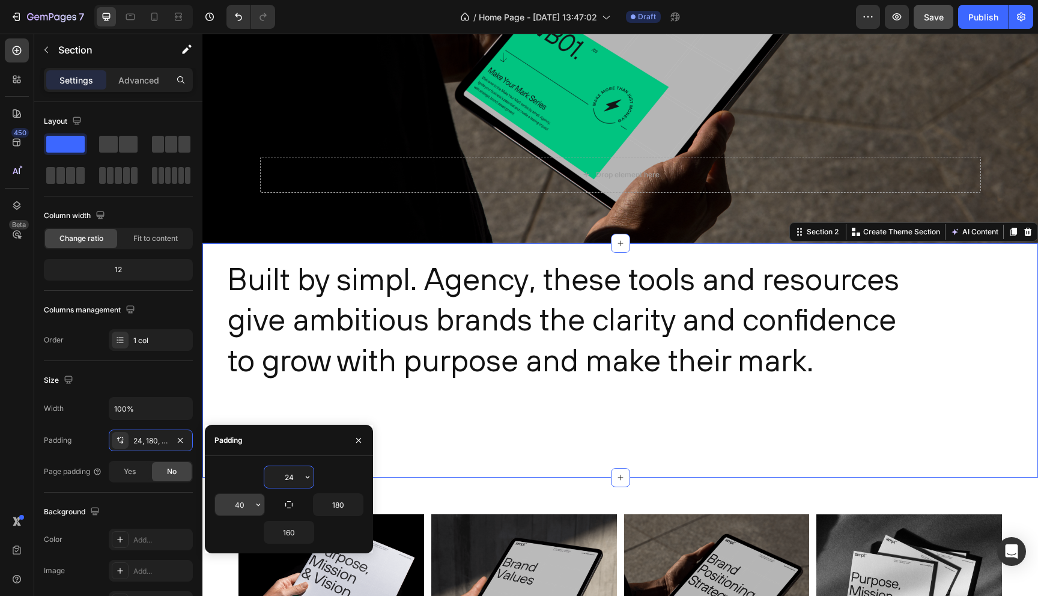
click at [246, 504] on input "40" at bounding box center [239, 505] width 49 height 22
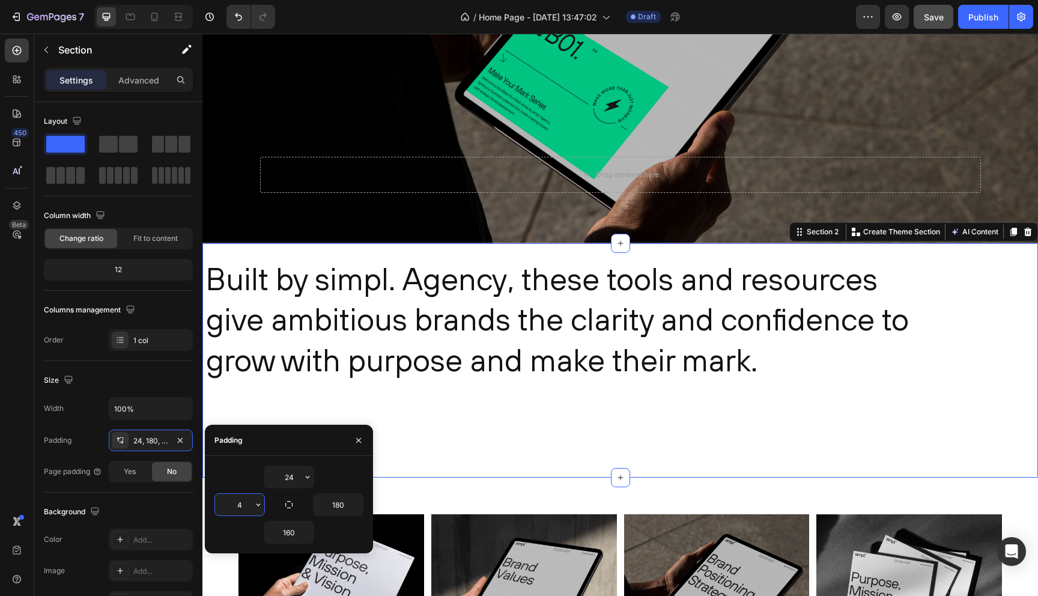
type input "48"
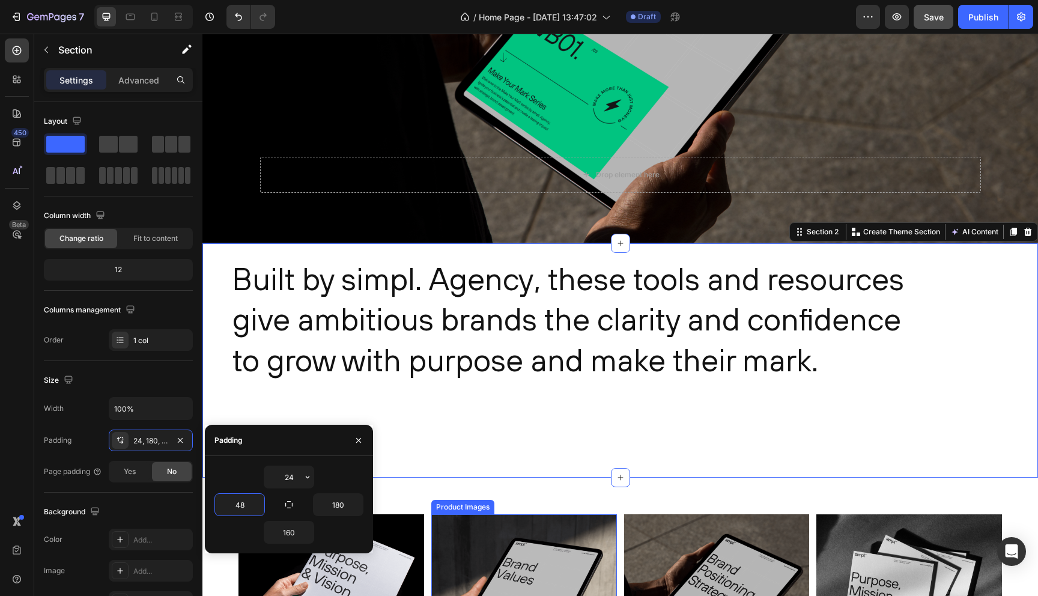
click at [484, 510] on div "Product Images" at bounding box center [462, 507] width 63 height 14
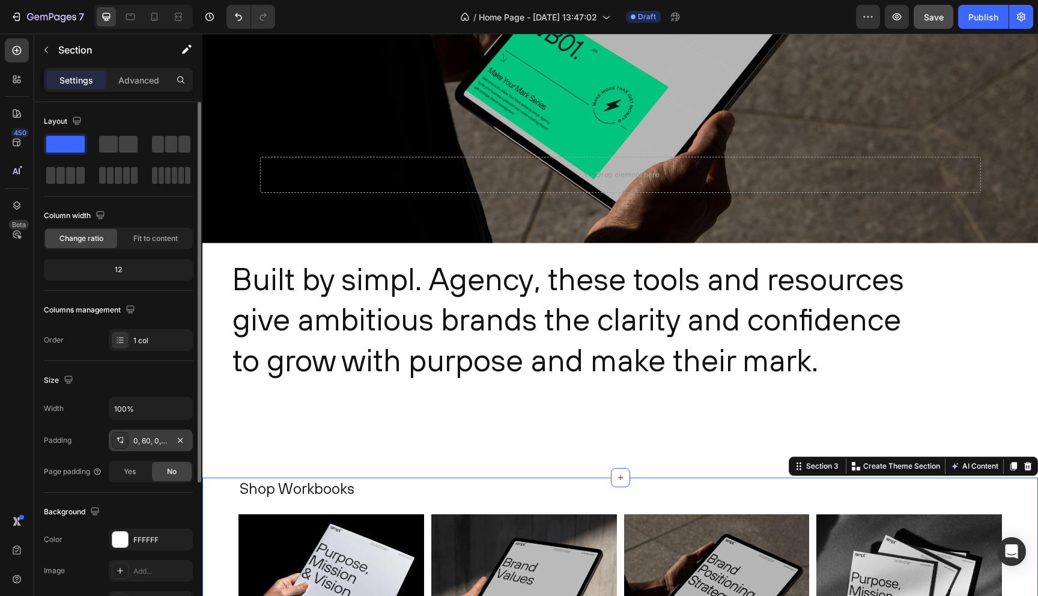
click at [143, 440] on div "0, 60, 0, 60" at bounding box center [150, 441] width 35 height 11
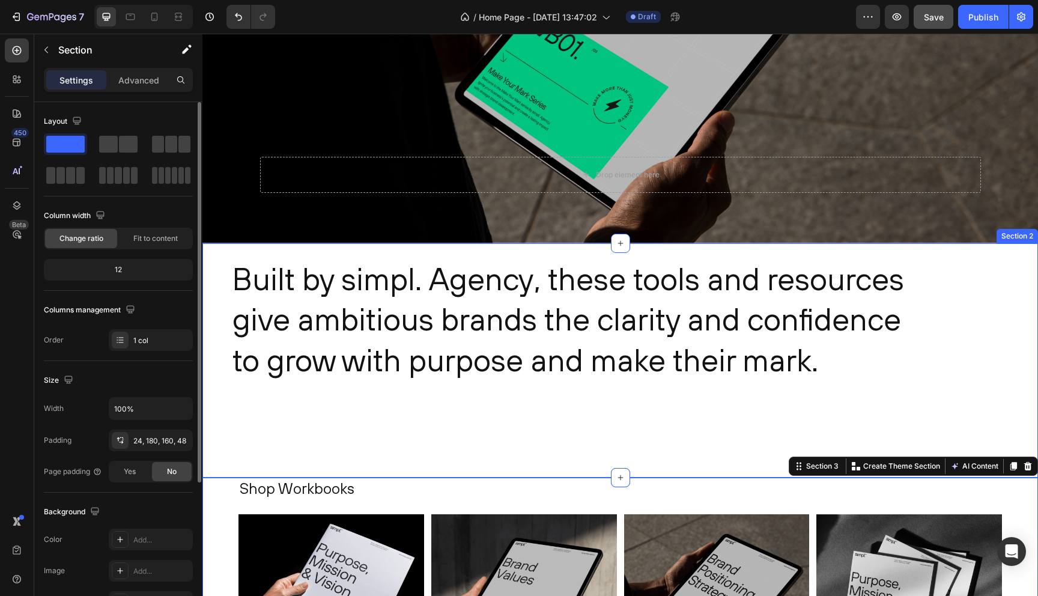
click at [264, 390] on div "Built by simpl. Agency, these tools and resources give ambitious brands the cla…" at bounding box center [621, 360] width 836 height 235
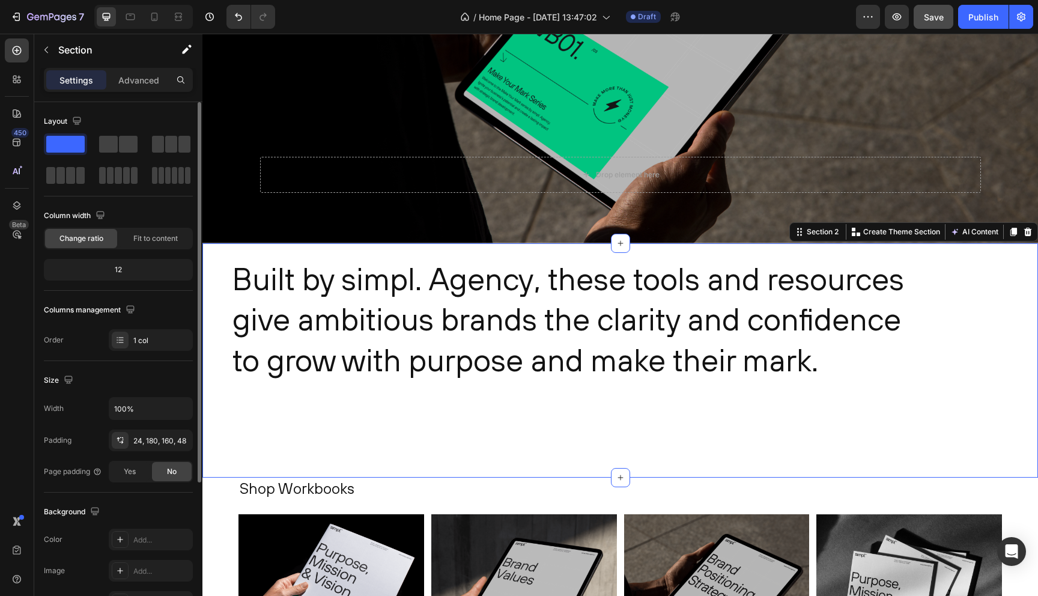
click at [222, 320] on div "Built by simpl. Agency, these tools and resources give ambitious brands the cla…" at bounding box center [621, 360] width 836 height 235
click at [143, 442] on div "24, 180, 160, 48" at bounding box center [150, 441] width 35 height 11
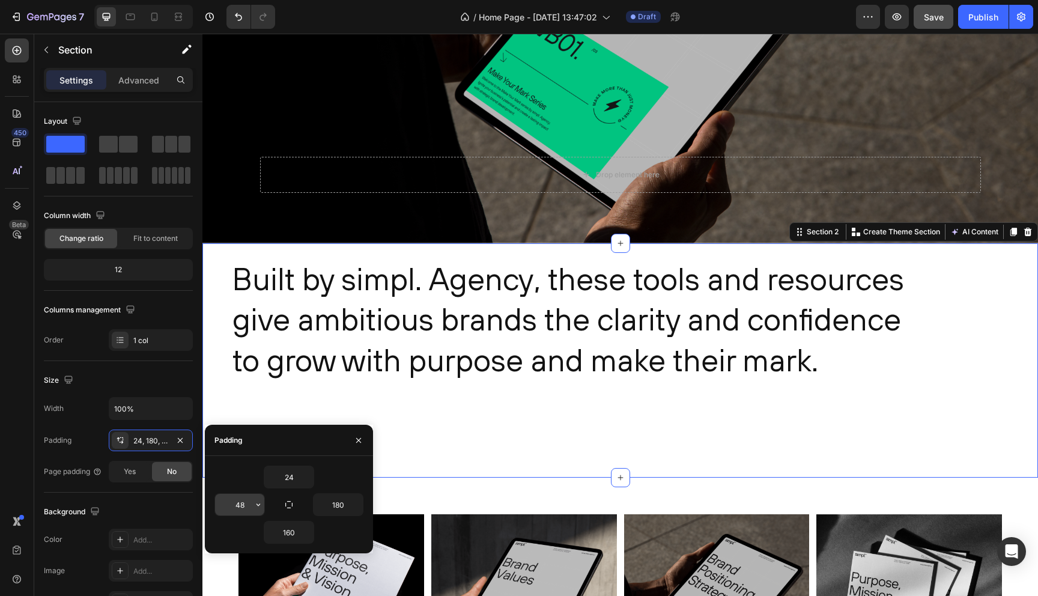
click at [239, 500] on input "48" at bounding box center [239, 505] width 49 height 22
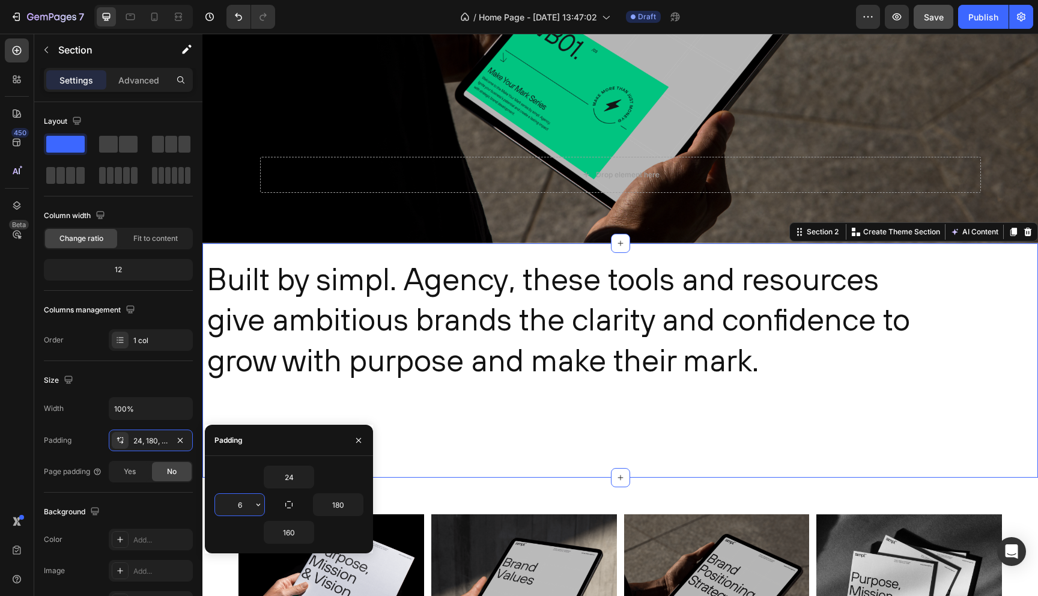
type input "60"
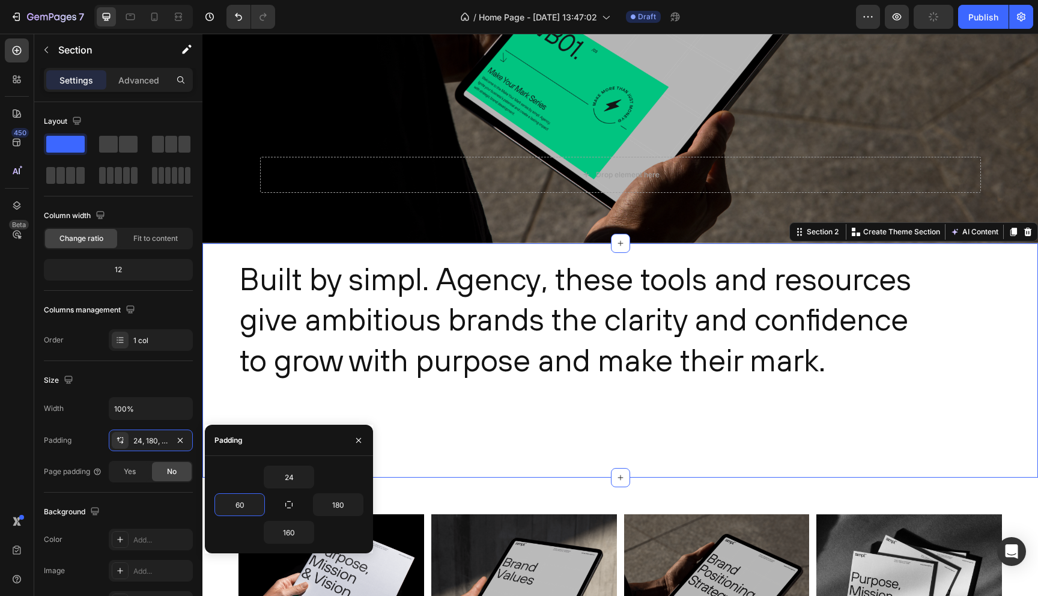
click at [413, 427] on div "Built by simpl. Agency, these tools and resources give ambitious brands the cla…" at bounding box center [621, 360] width 836 height 235
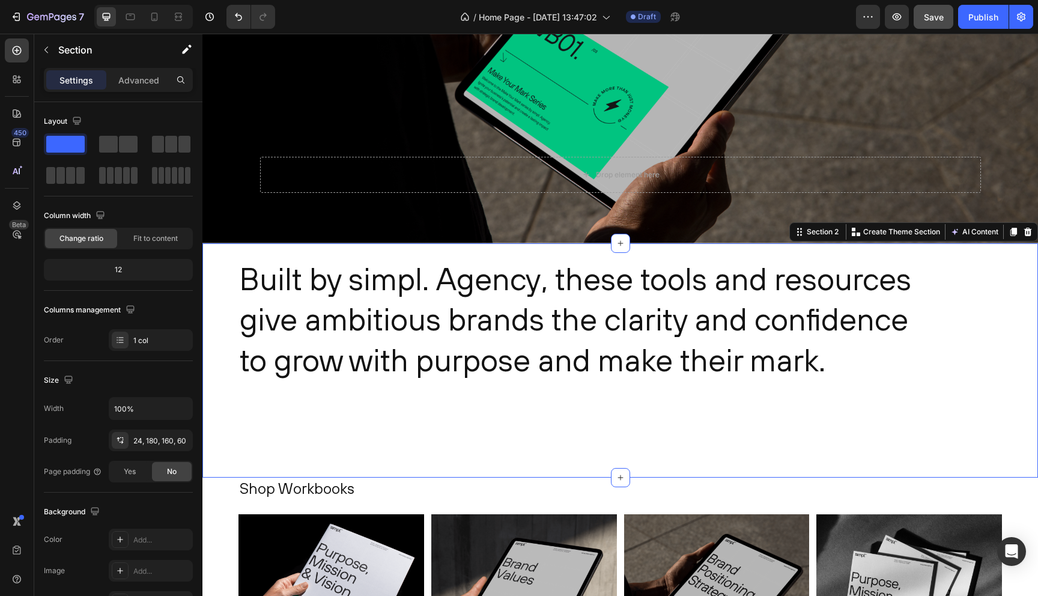
click at [221, 264] on div "Built by simpl. Agency, these tools and resources give ambitious brands the cla…" at bounding box center [621, 360] width 836 height 235
click at [151, 437] on div "24, 180, 160, 60" at bounding box center [150, 441] width 35 height 11
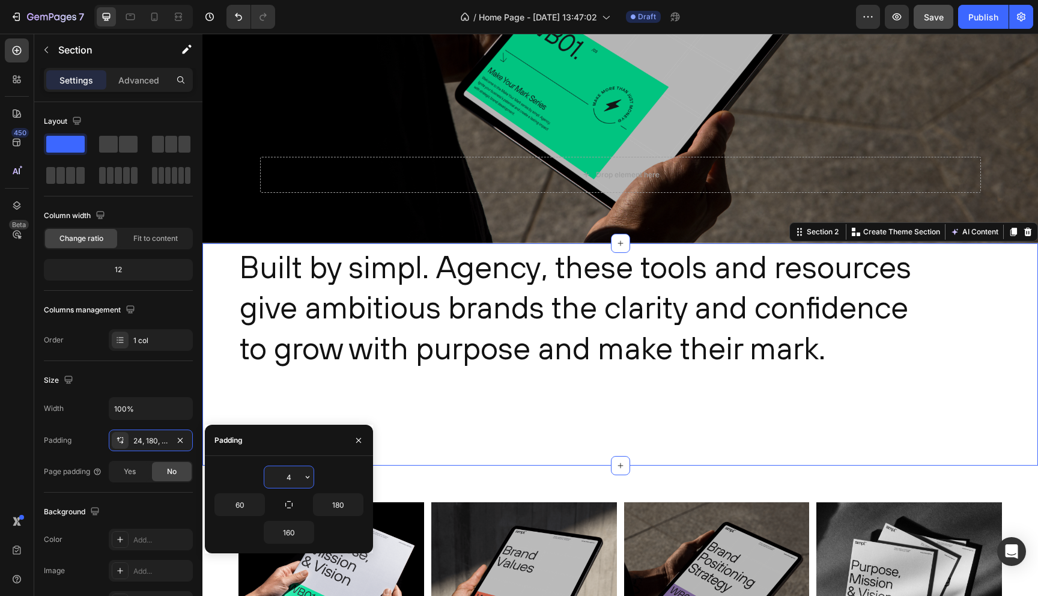
type input "40"
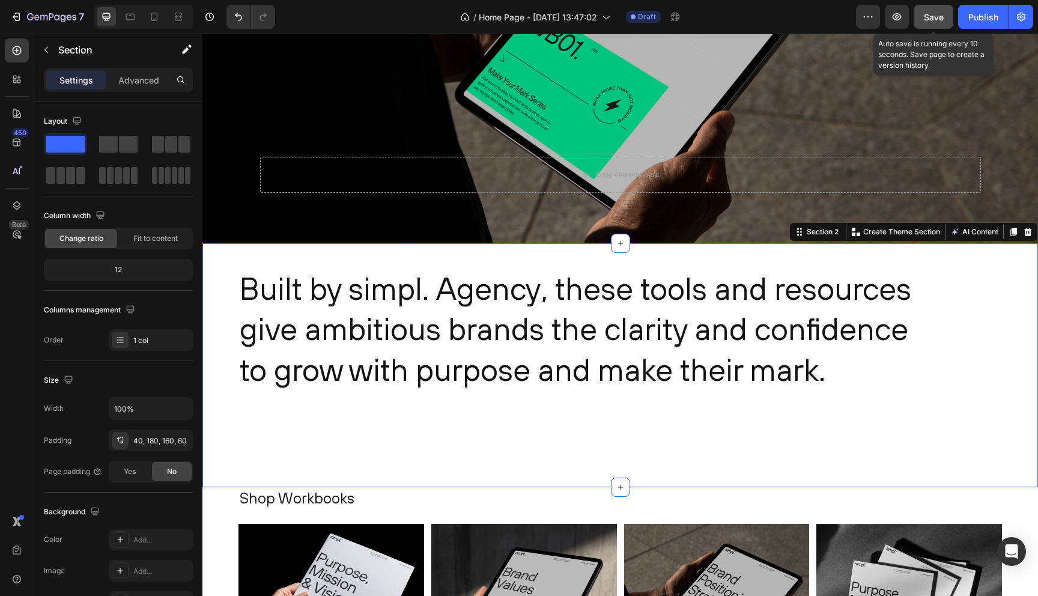
click at [940, 24] on button "Save" at bounding box center [934, 17] width 40 height 24
click at [229, 259] on div "Built by simpl. Agency, these tools and resources give ambitious brands the cla…" at bounding box center [621, 365] width 836 height 245
click at [216, 465] on div "Built by simpl. Agency, these tools and resources give ambitious brands the cla…" at bounding box center [621, 365] width 836 height 245
click at [265, 261] on div "Built by simpl. Agency, these tools and resources give ambitious brands the cla…" at bounding box center [621, 365] width 836 height 245
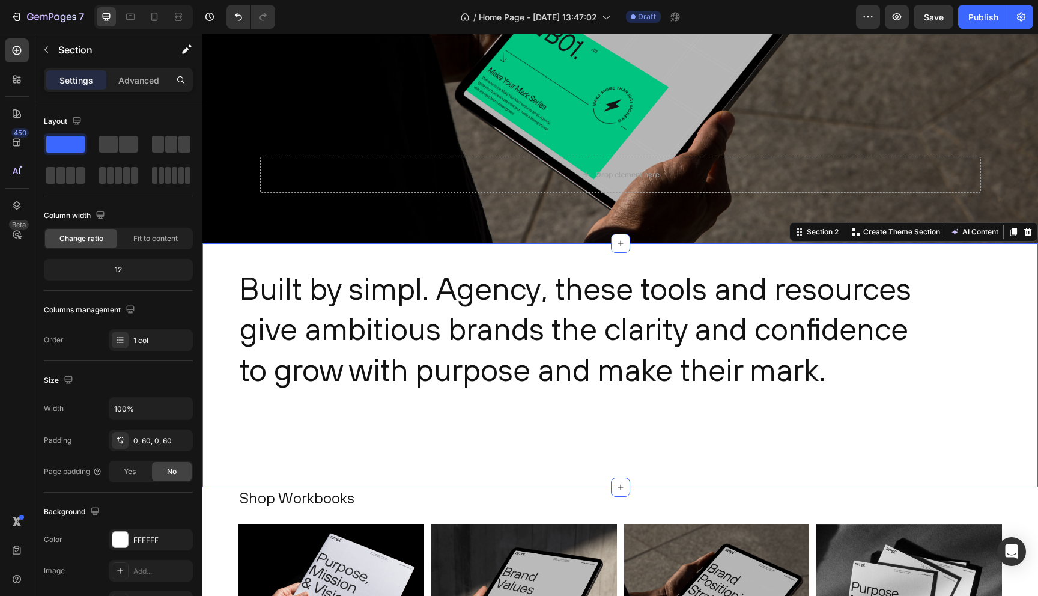
click at [228, 462] on div "Built by simpl. Agency, these tools and resources give ambitious brands the cla…" at bounding box center [621, 365] width 836 height 245
